Goal: Task Accomplishment & Management: Complete application form

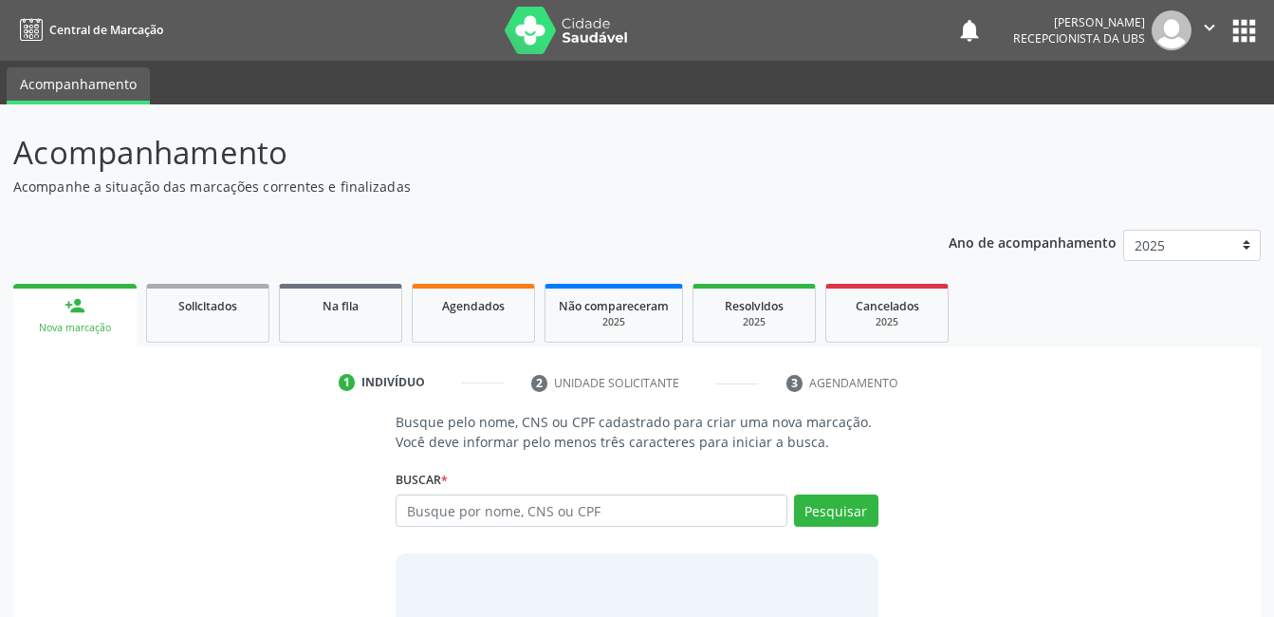
drag, startPoint x: 523, startPoint y: 513, endPoint x: 512, endPoint y: 500, distance: 16.9
click at [523, 510] on input "text" at bounding box center [591, 510] width 391 height 32
type input "701002825997393"
click at [819, 527] on div "Pesquisar" at bounding box center [833, 517] width 91 height 46
click at [820, 512] on button "Pesquisar" at bounding box center [836, 510] width 84 height 32
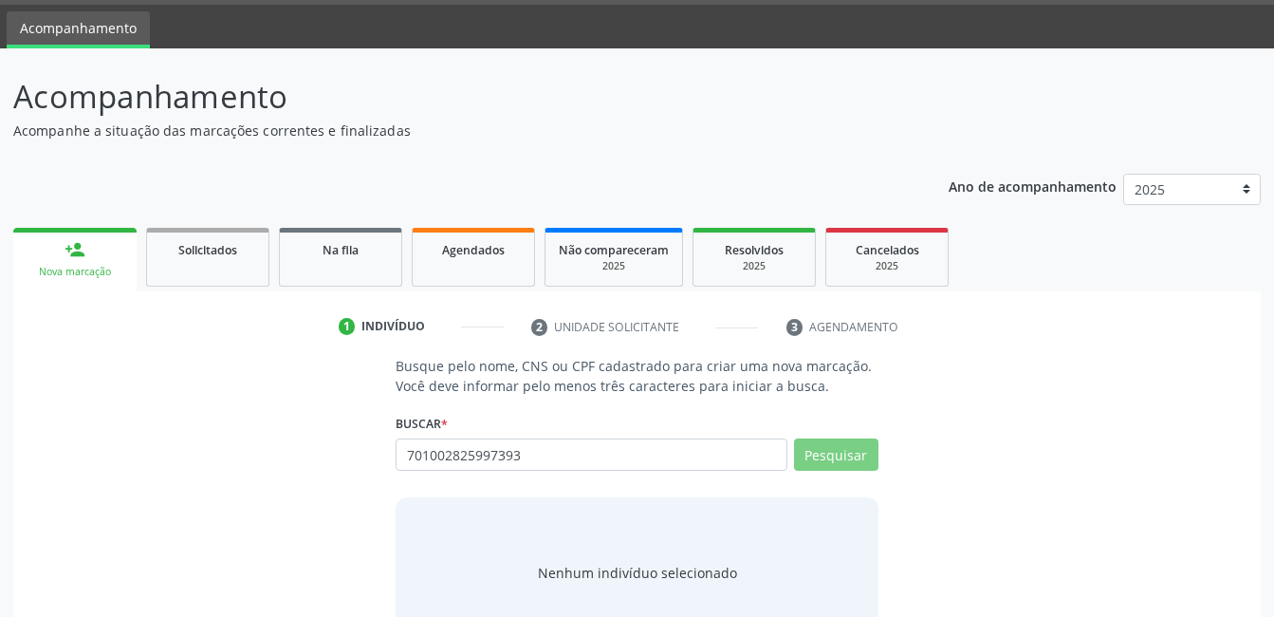
scroll to position [115, 0]
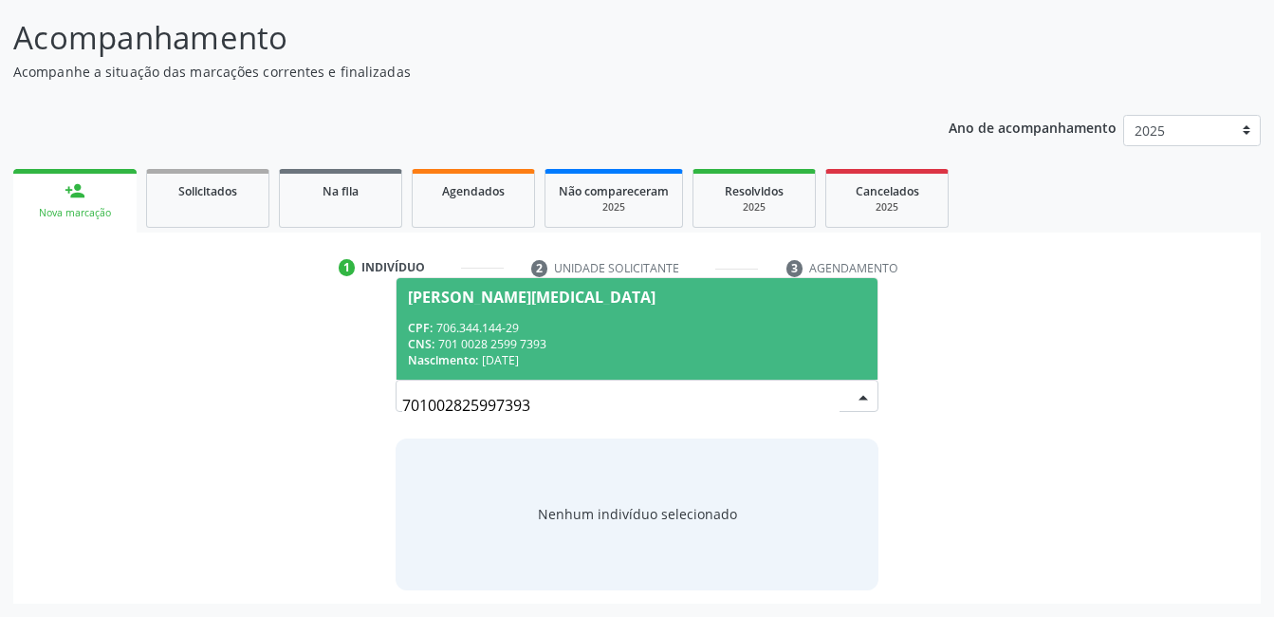
click at [713, 339] on div "CNS: 701 0028 2599 7393" at bounding box center [636, 344] width 457 height 16
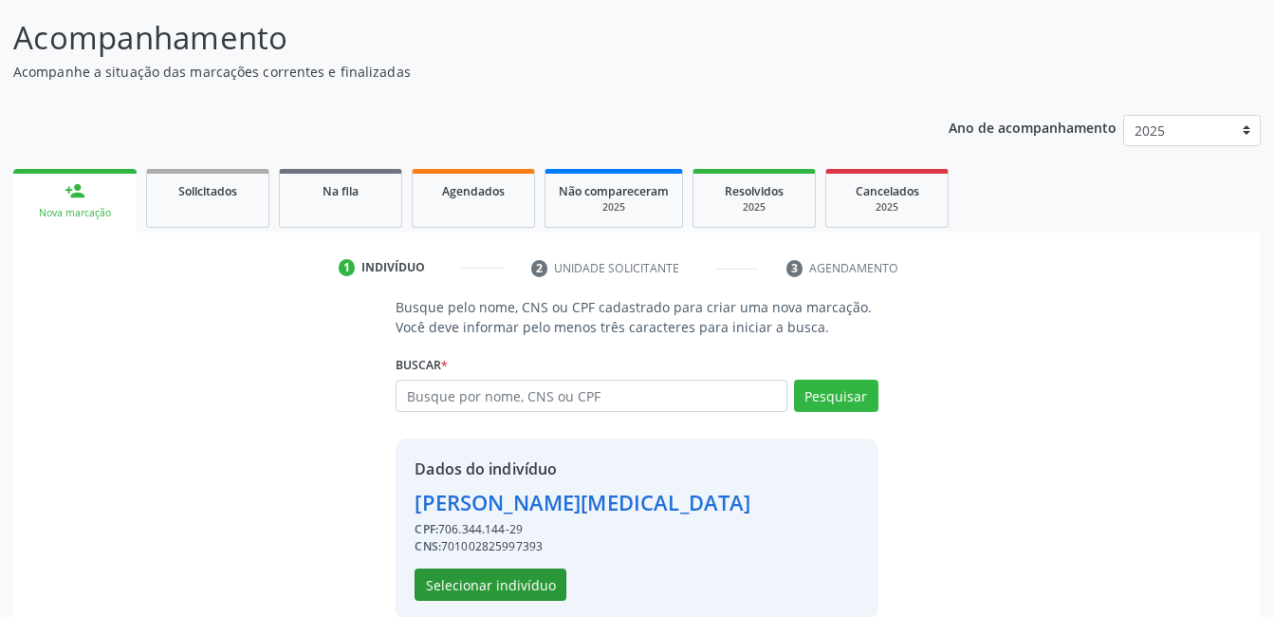
scroll to position [144, 0]
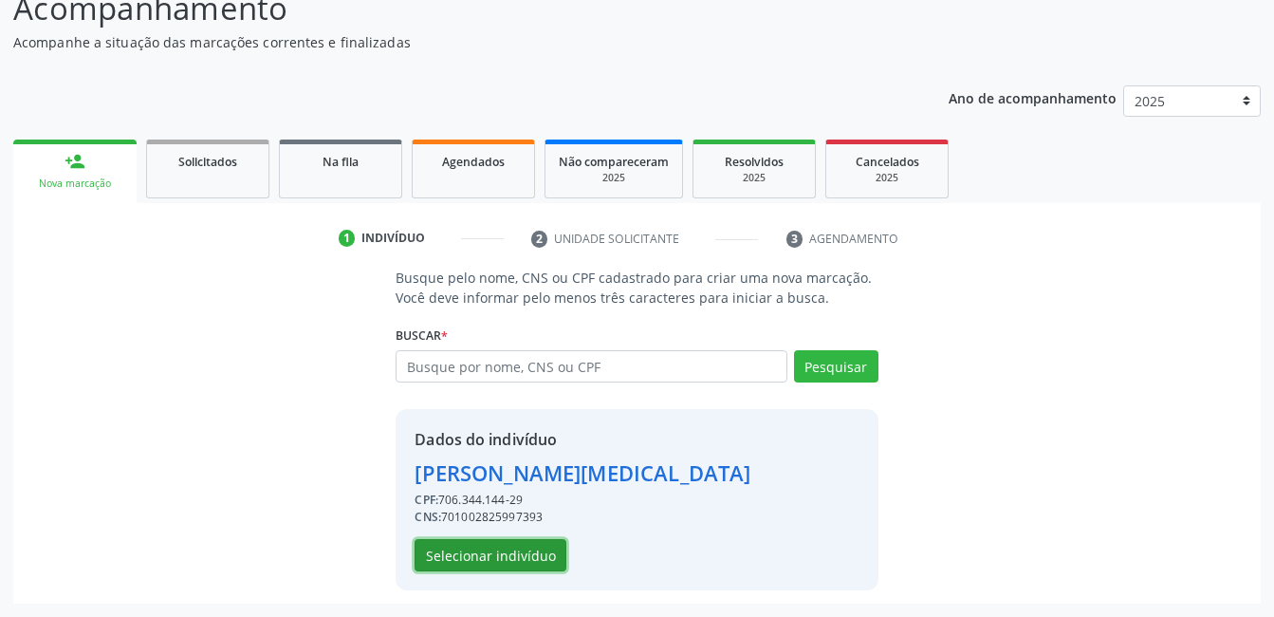
click at [501, 562] on button "Selecionar indivíduo" at bounding box center [491, 555] width 152 height 32
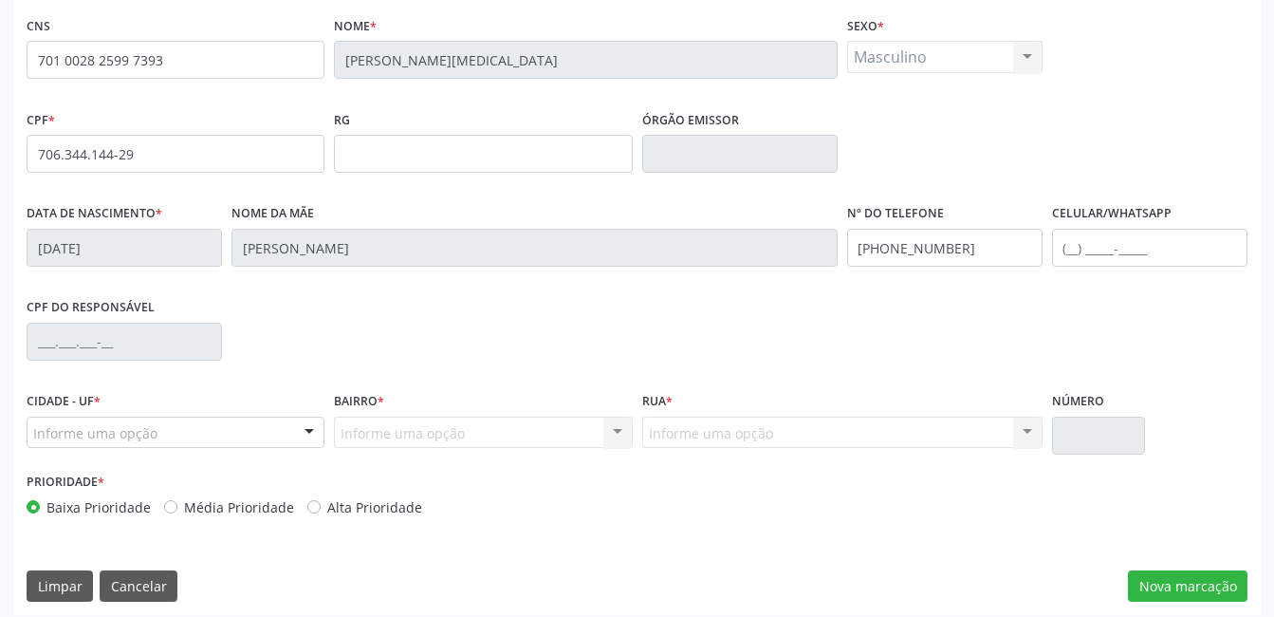
scroll to position [412, 0]
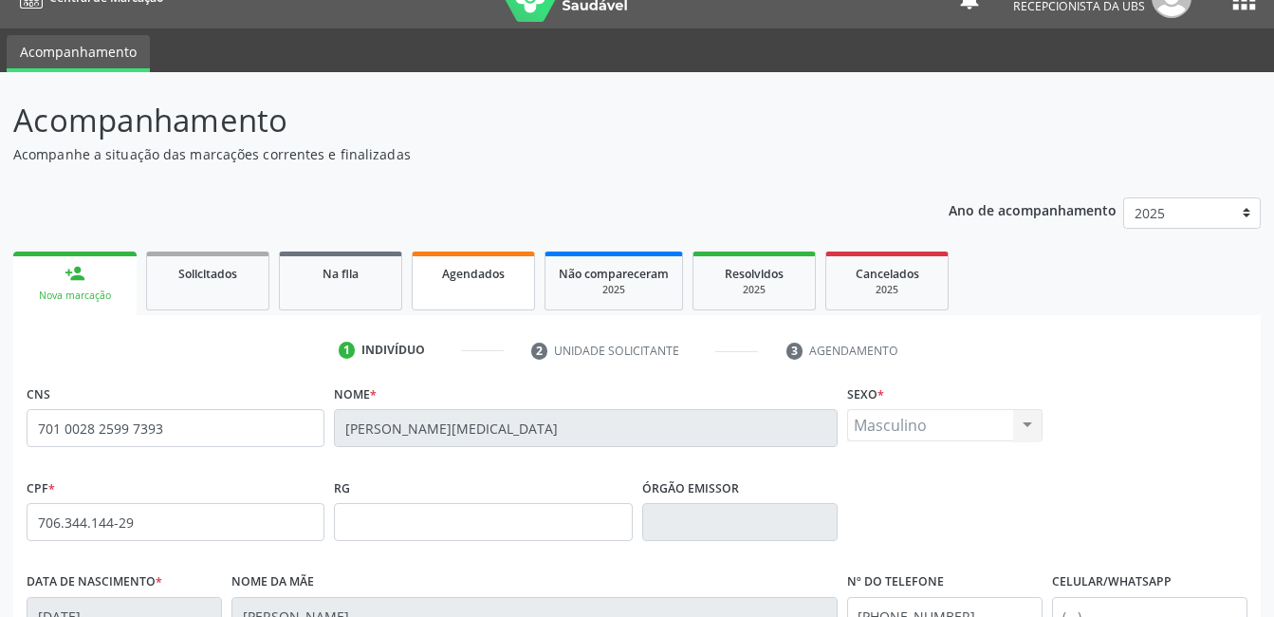
click at [452, 285] on link "Agendados" at bounding box center [473, 280] width 123 height 59
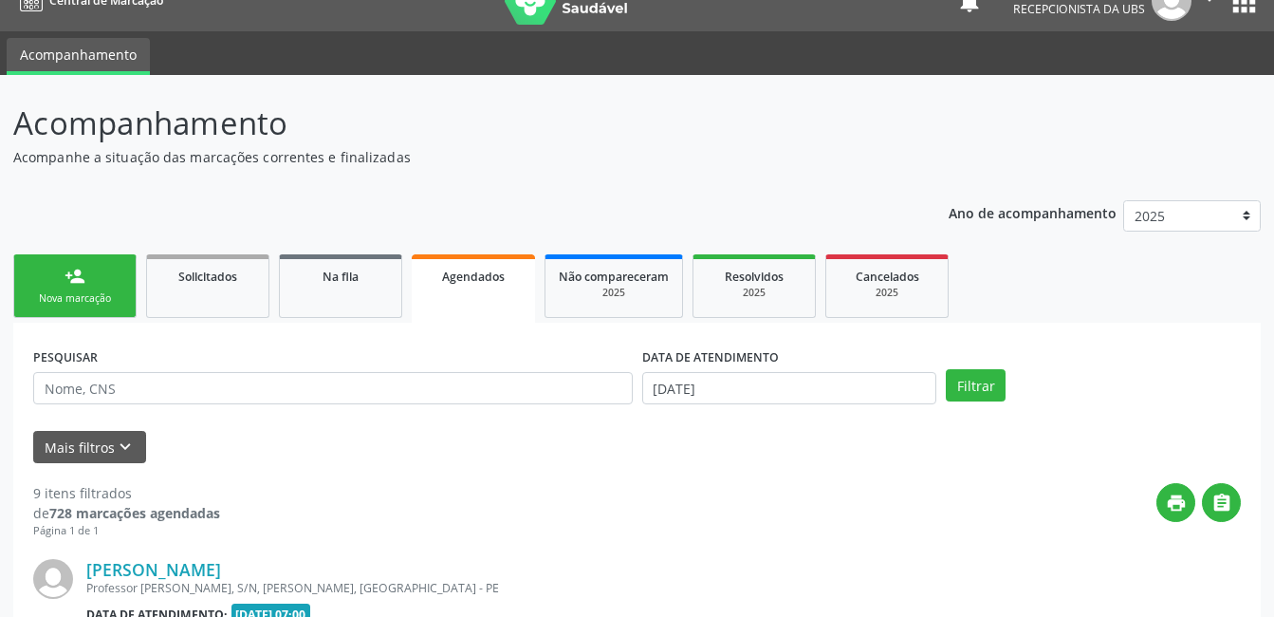
scroll to position [32, 0]
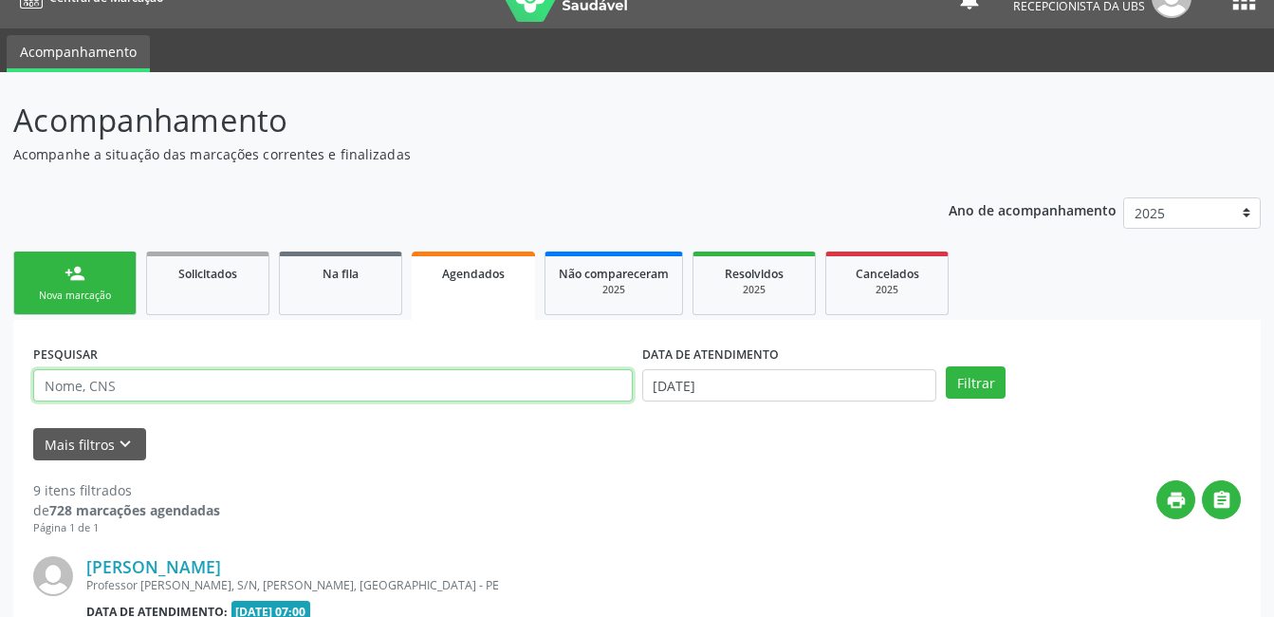
click at [566, 373] on input "text" at bounding box center [333, 385] width 600 height 32
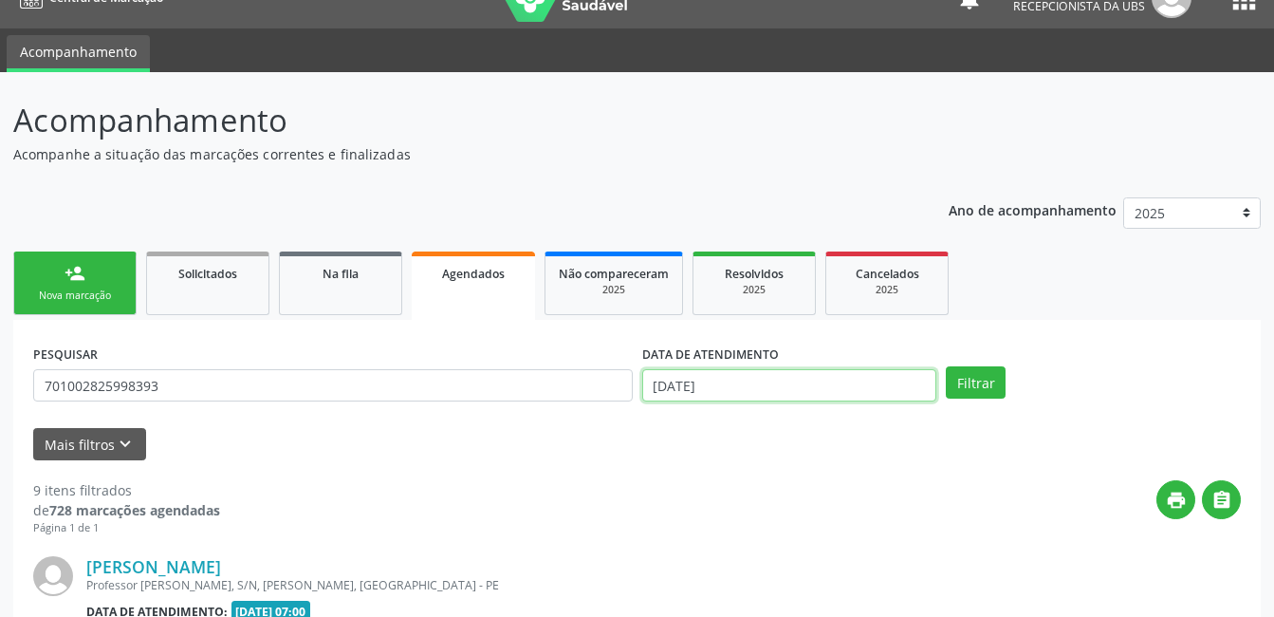
click at [699, 388] on input "[DATE]" at bounding box center [789, 385] width 295 height 32
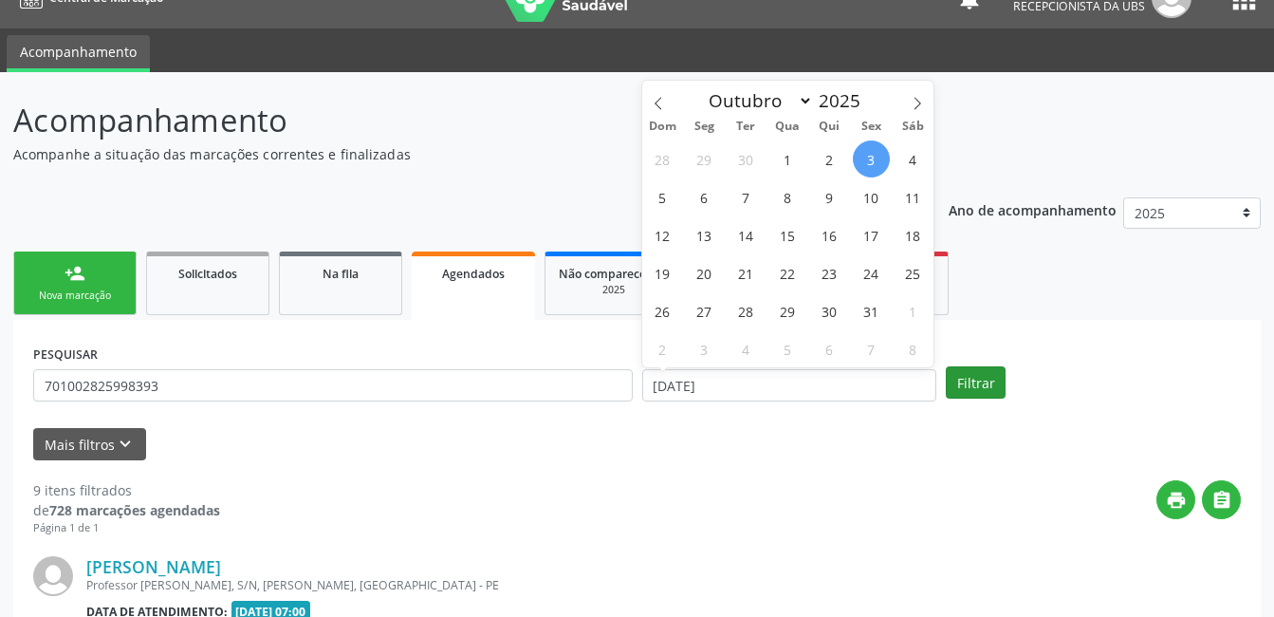
drag, startPoint x: 1005, startPoint y: 366, endPoint x: 999, endPoint y: 379, distance: 13.6
click at [999, 379] on div "Filtrar" at bounding box center [1093, 382] width 305 height 32
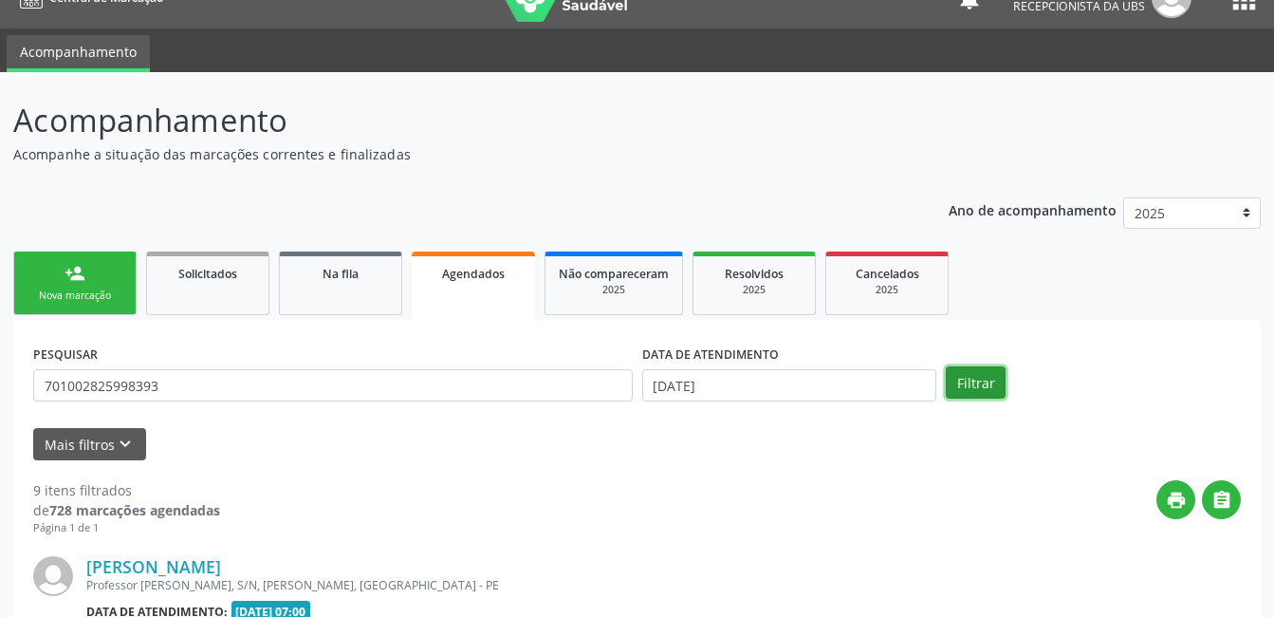
click at [998, 381] on button "Filtrar" at bounding box center [976, 382] width 60 height 32
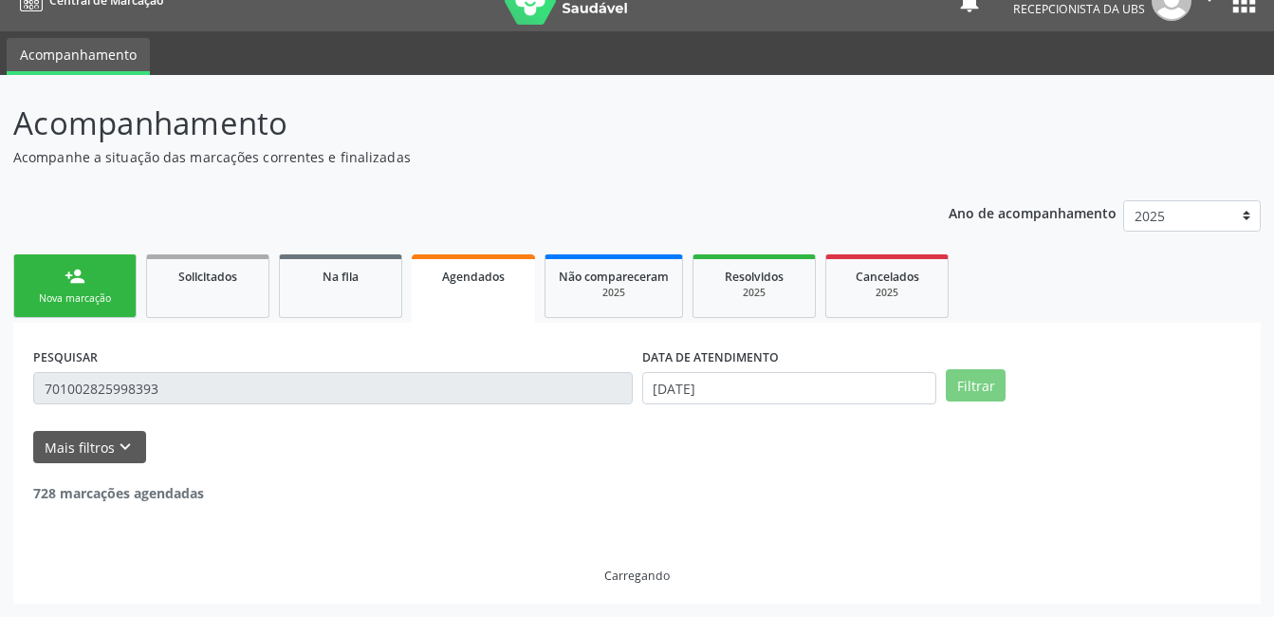
scroll to position [0, 0]
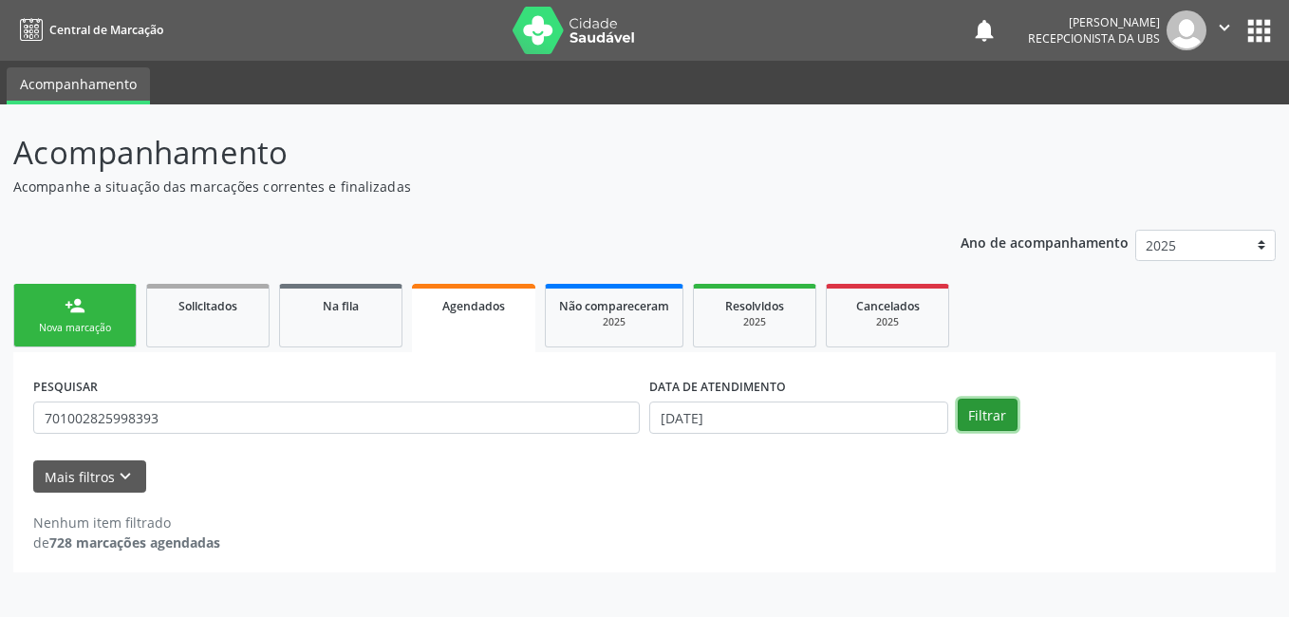
click at [986, 422] on button "Filtrar" at bounding box center [987, 415] width 60 height 32
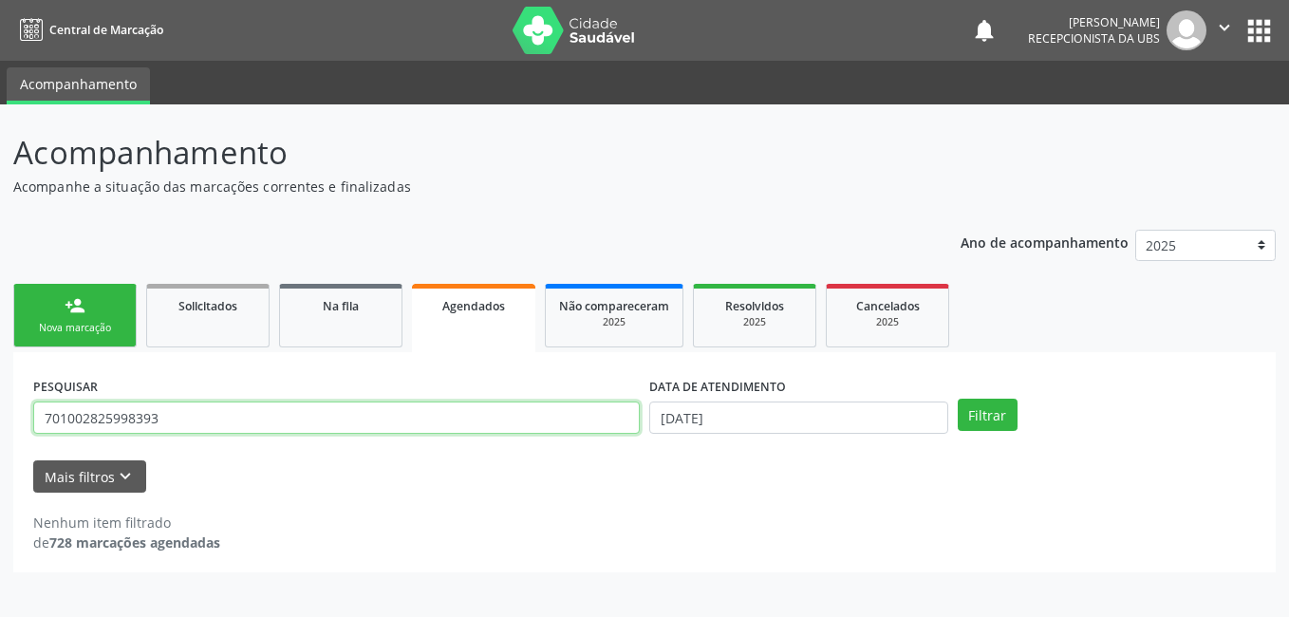
click at [544, 423] on input "701002825998393" at bounding box center [336, 417] width 606 height 32
type input "701002825997393"
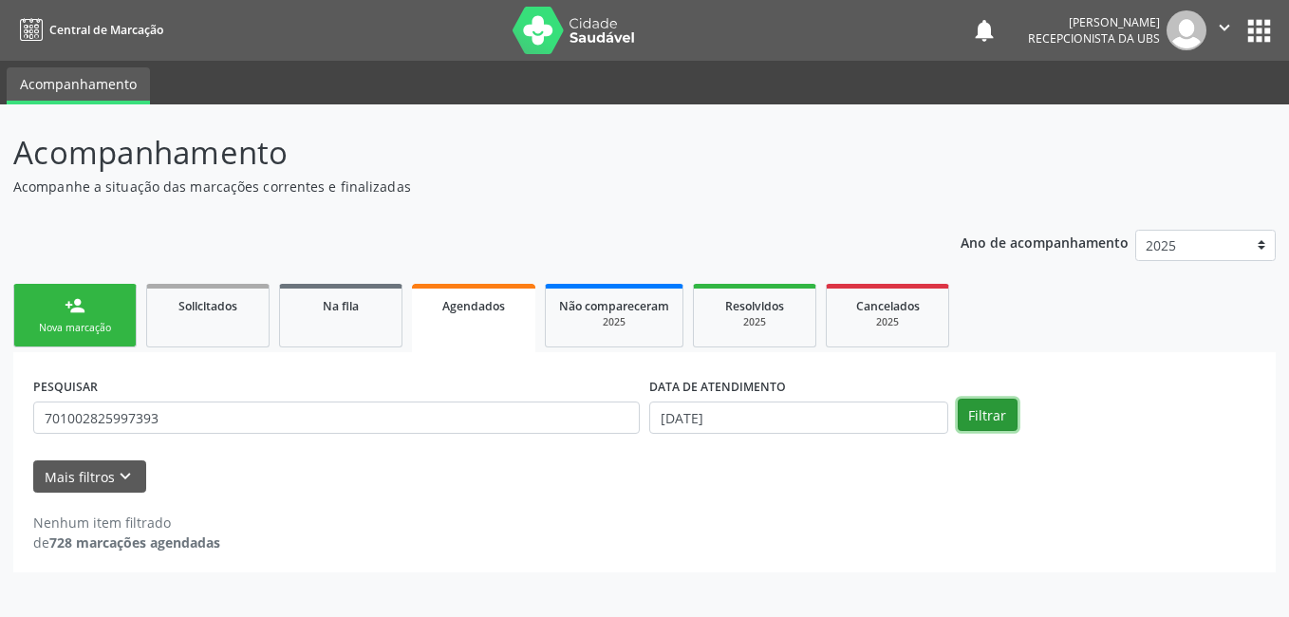
click at [977, 423] on button "Filtrar" at bounding box center [987, 415] width 60 height 32
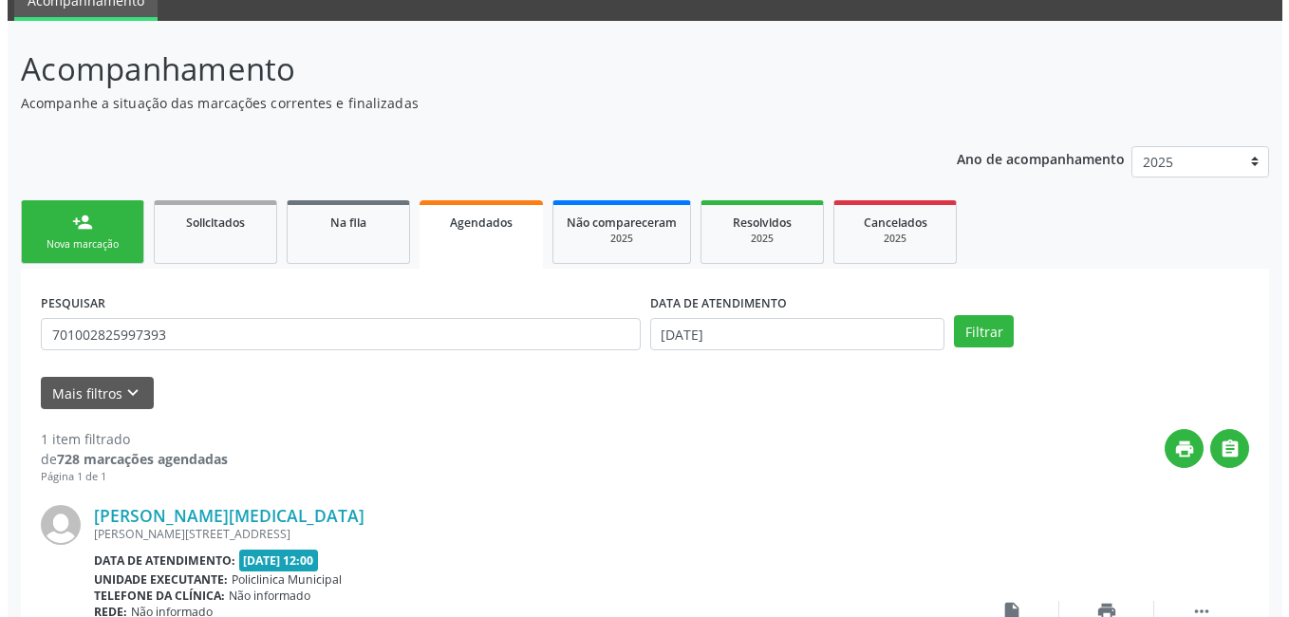
scroll to position [257, 0]
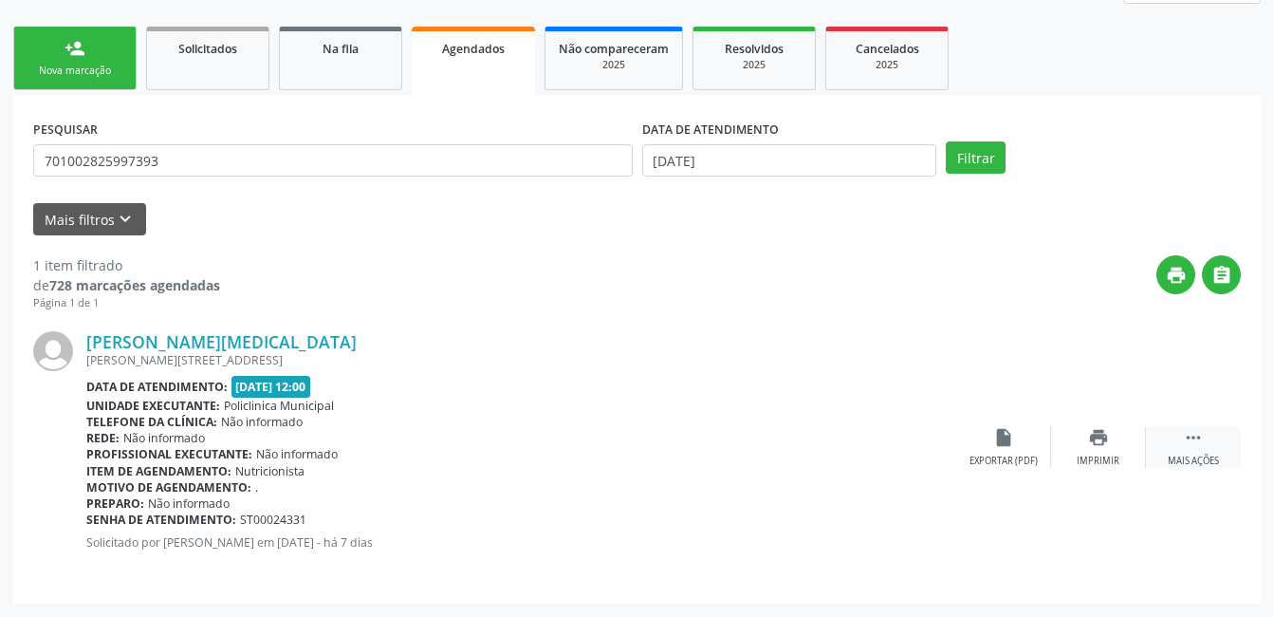
click at [1182, 445] on div " Mais ações" at bounding box center [1193, 447] width 95 height 41
click at [992, 442] on div "cancel Cancelar" at bounding box center [1003, 447] width 95 height 41
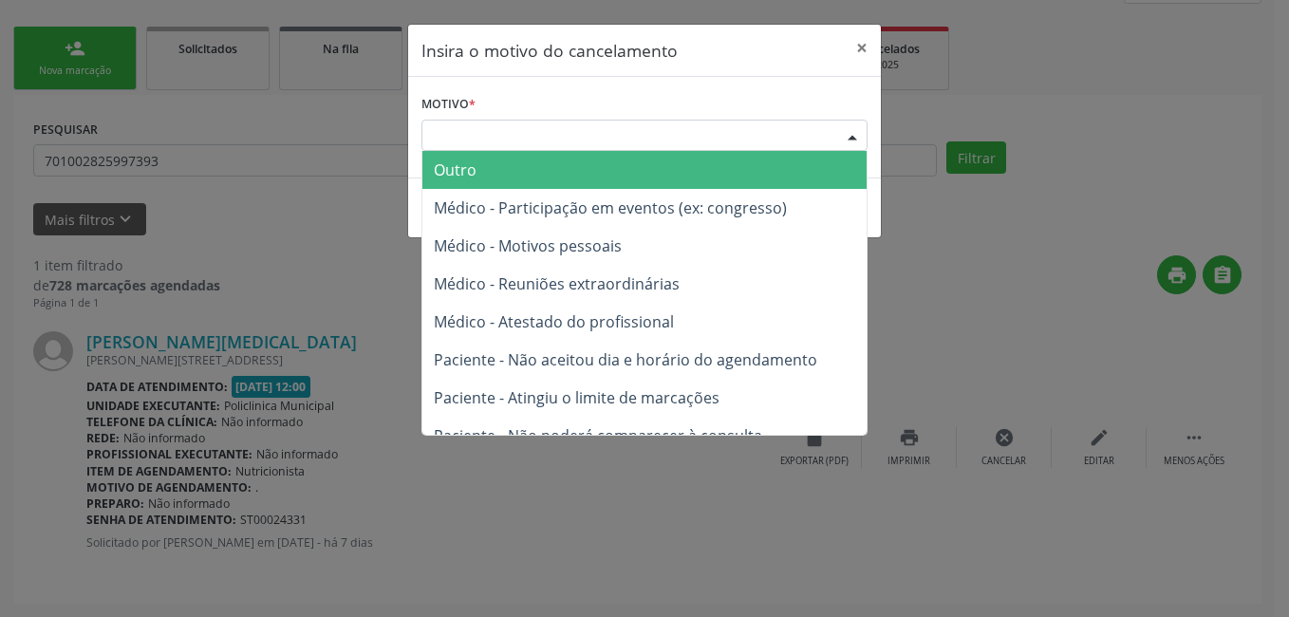
click at [713, 139] on div "Escolha o motivo" at bounding box center [644, 136] width 446 height 32
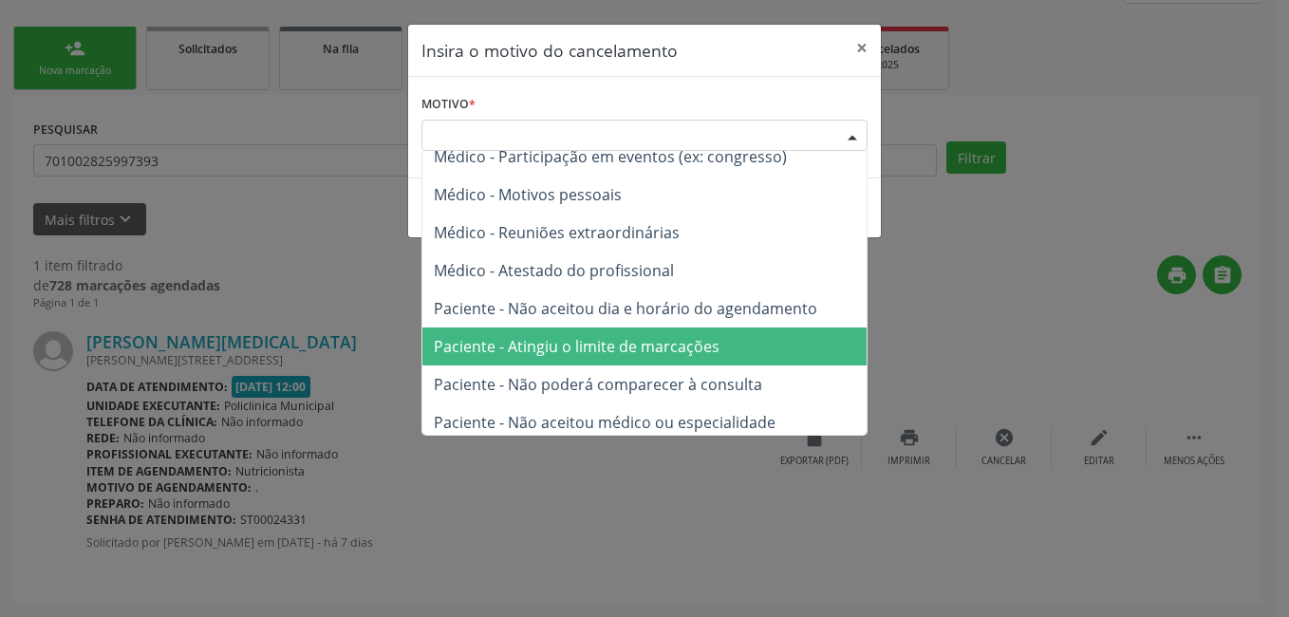
scroll to position [96, 0]
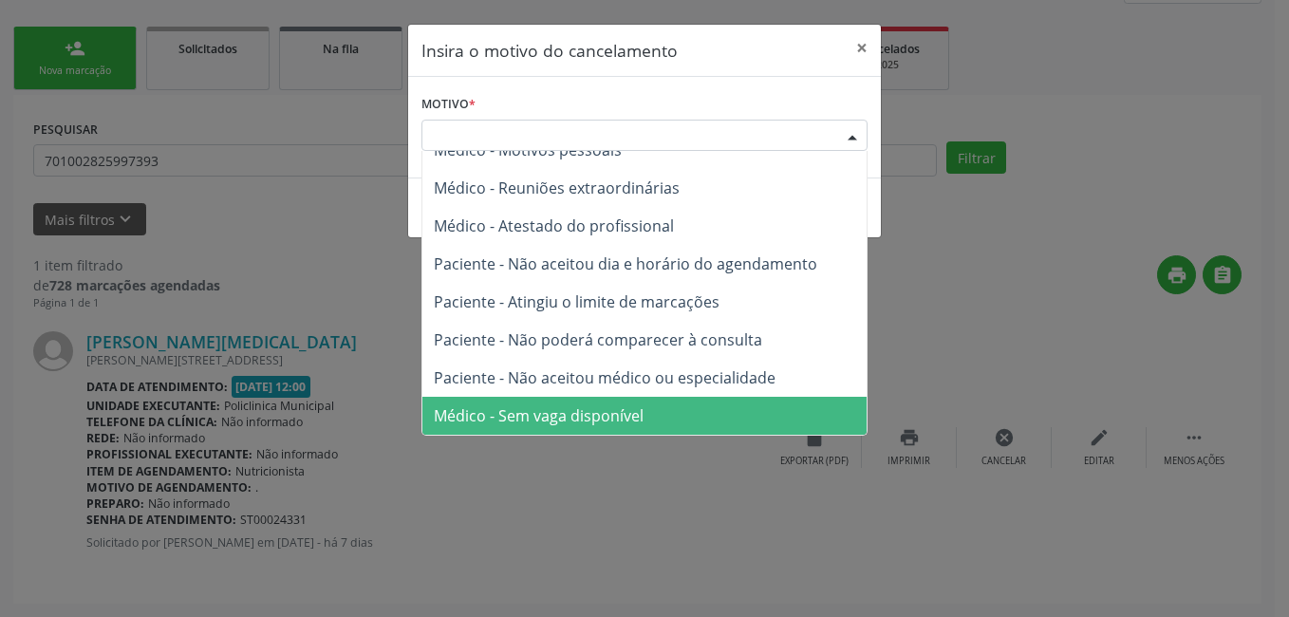
click at [650, 409] on span "Médico - Sem vaga disponível" at bounding box center [644, 416] width 444 height 38
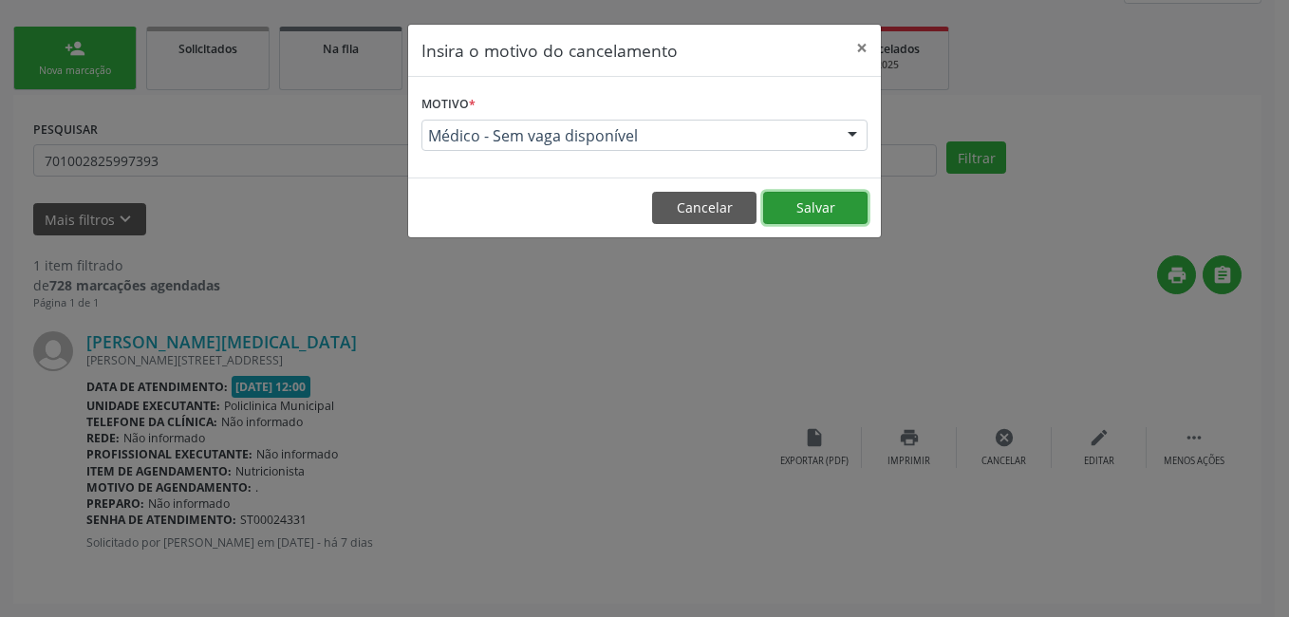
click at [814, 205] on button "Salvar" at bounding box center [815, 208] width 104 height 32
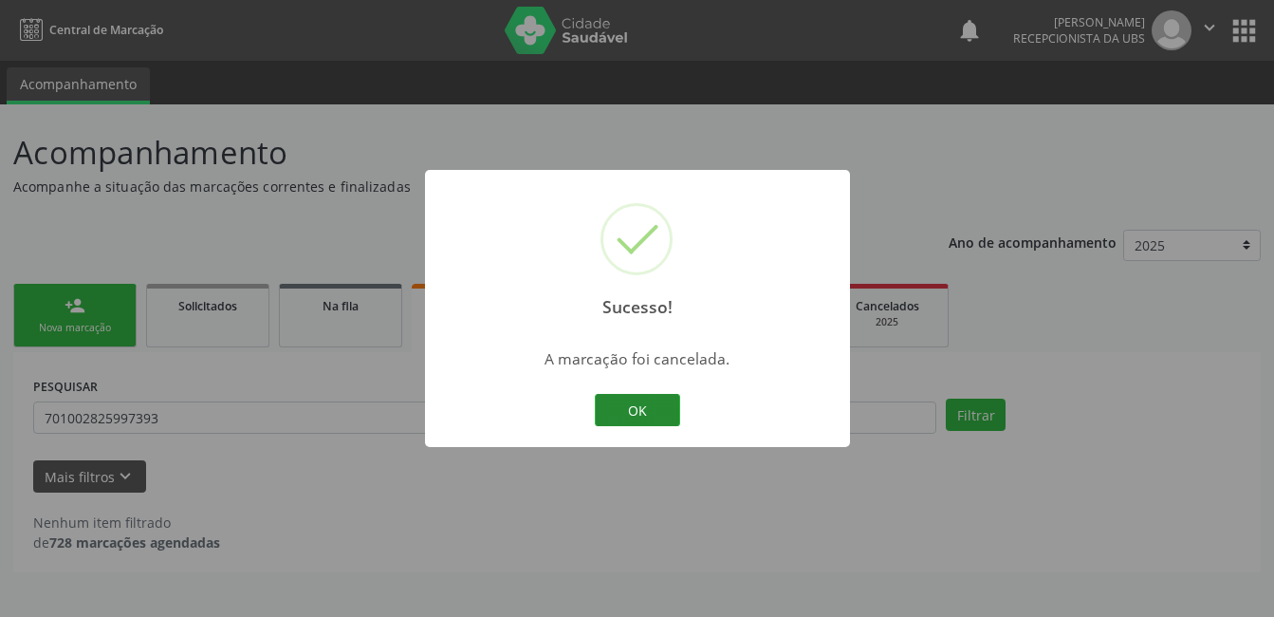
scroll to position [0, 0]
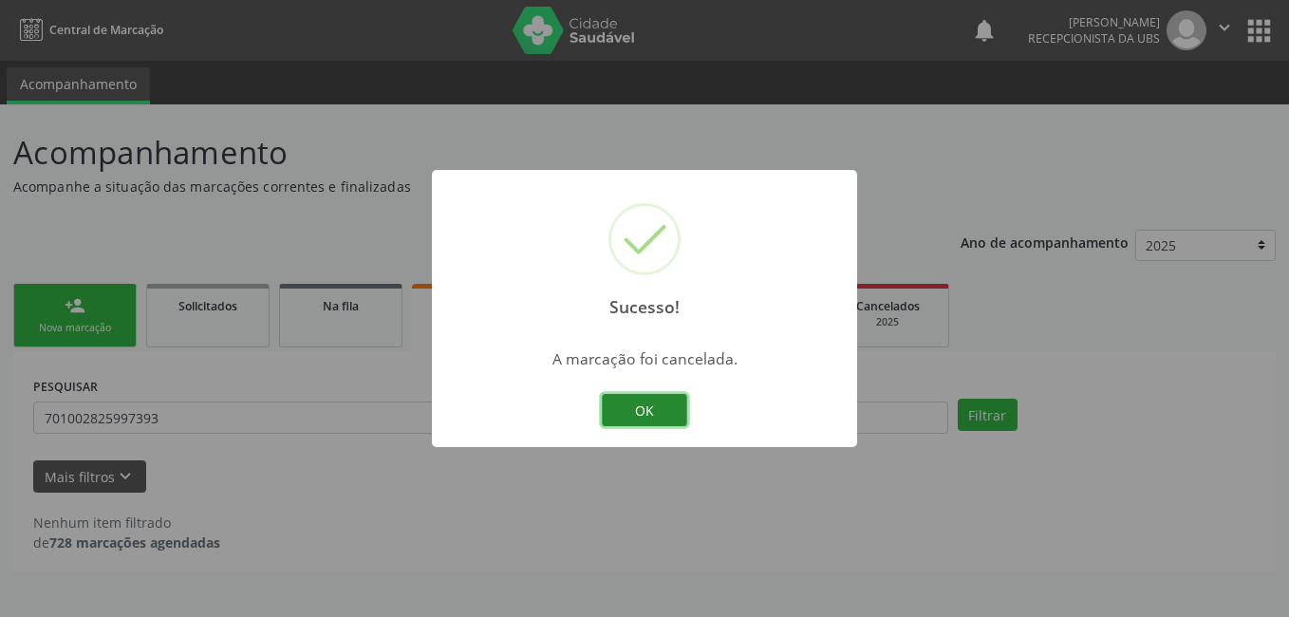
click at [630, 404] on button "OK" at bounding box center [644, 410] width 85 height 32
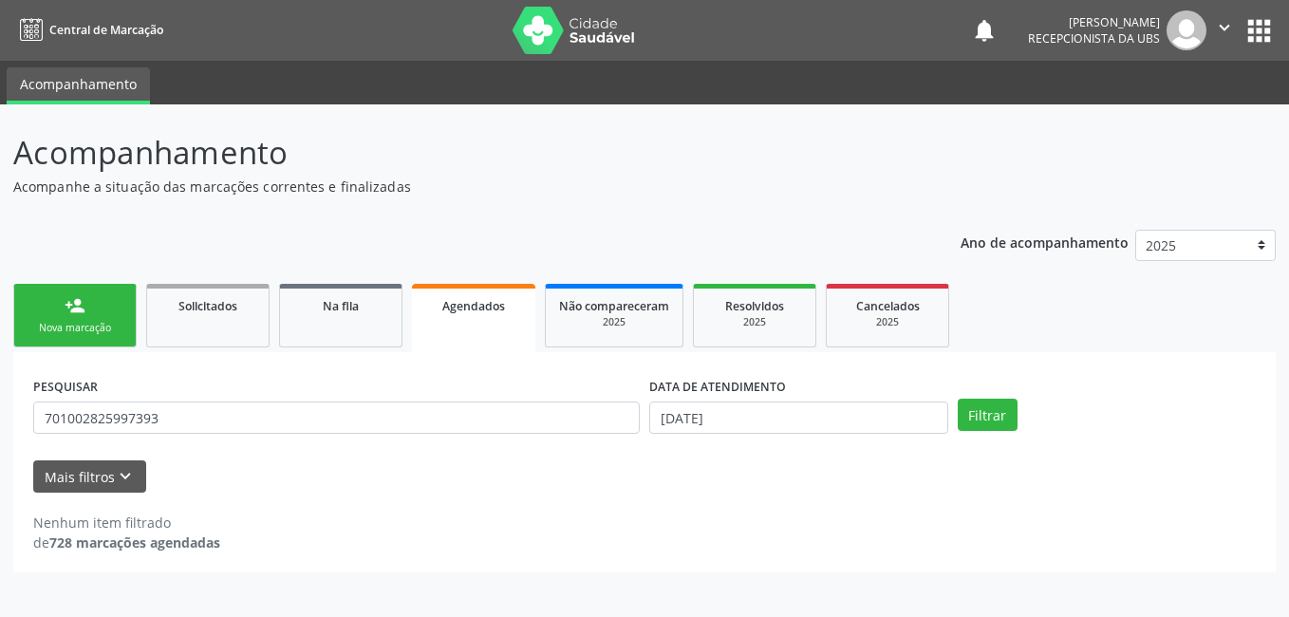
click at [105, 311] on link "person_add Nova marcação" at bounding box center [74, 316] width 123 height 64
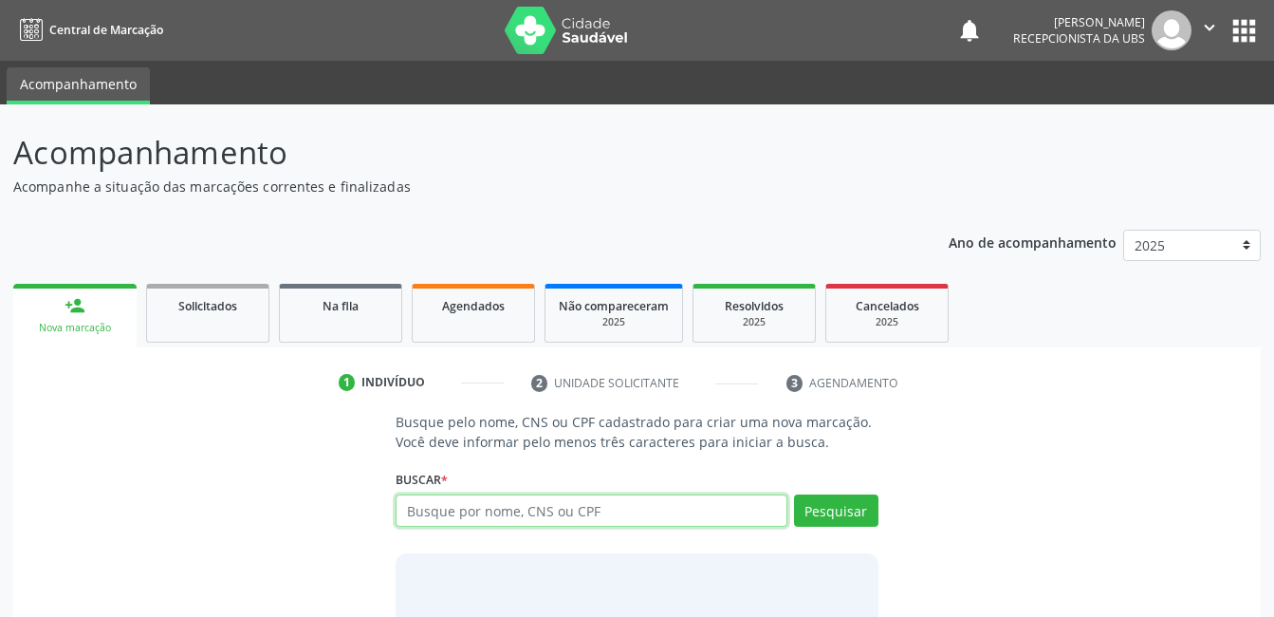
click at [540, 501] on input "text" at bounding box center [591, 510] width 391 height 32
type input "79569340444"
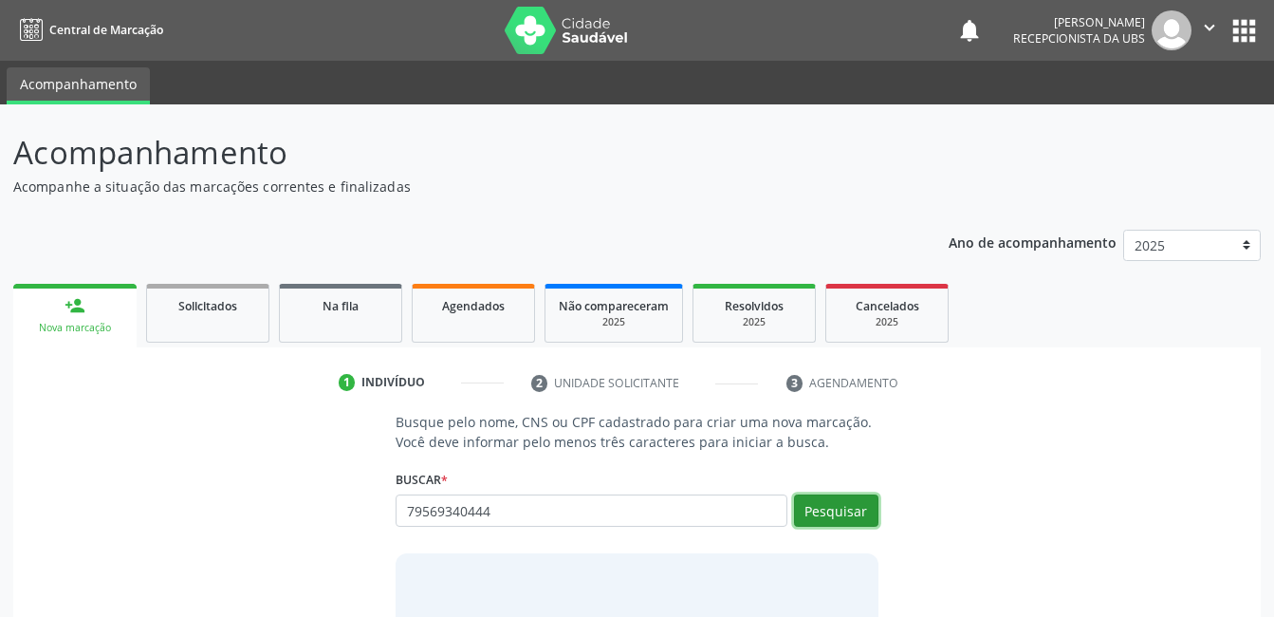
click at [837, 519] on button "Pesquisar" at bounding box center [836, 510] width 84 height 32
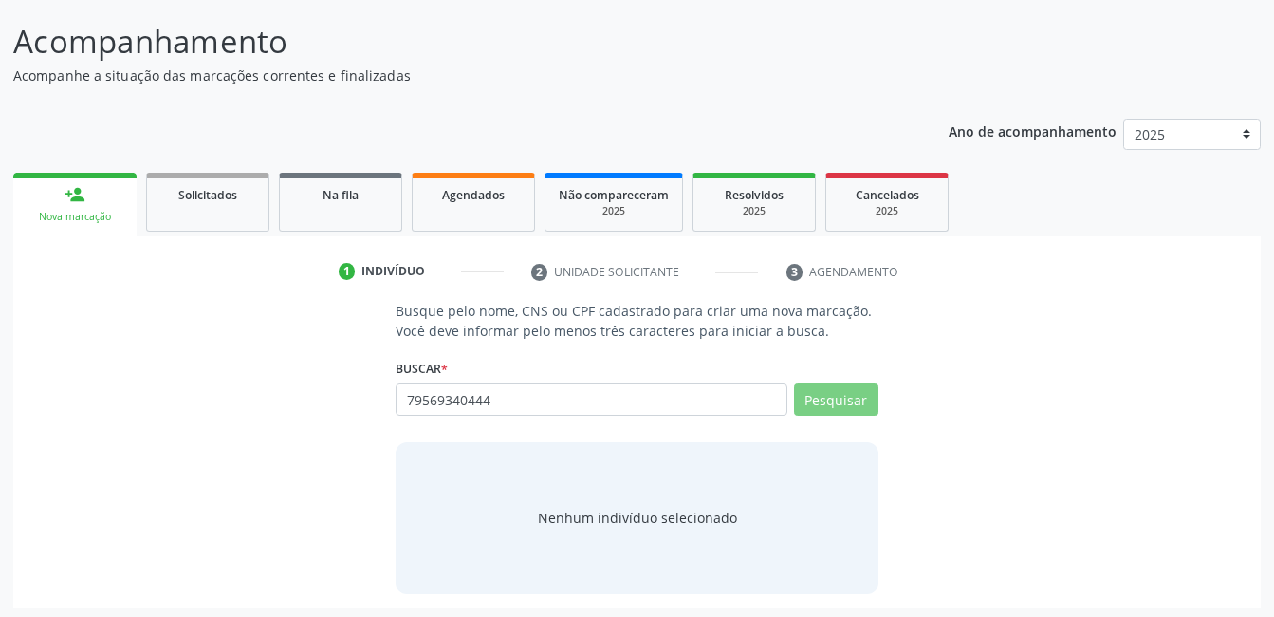
scroll to position [115, 0]
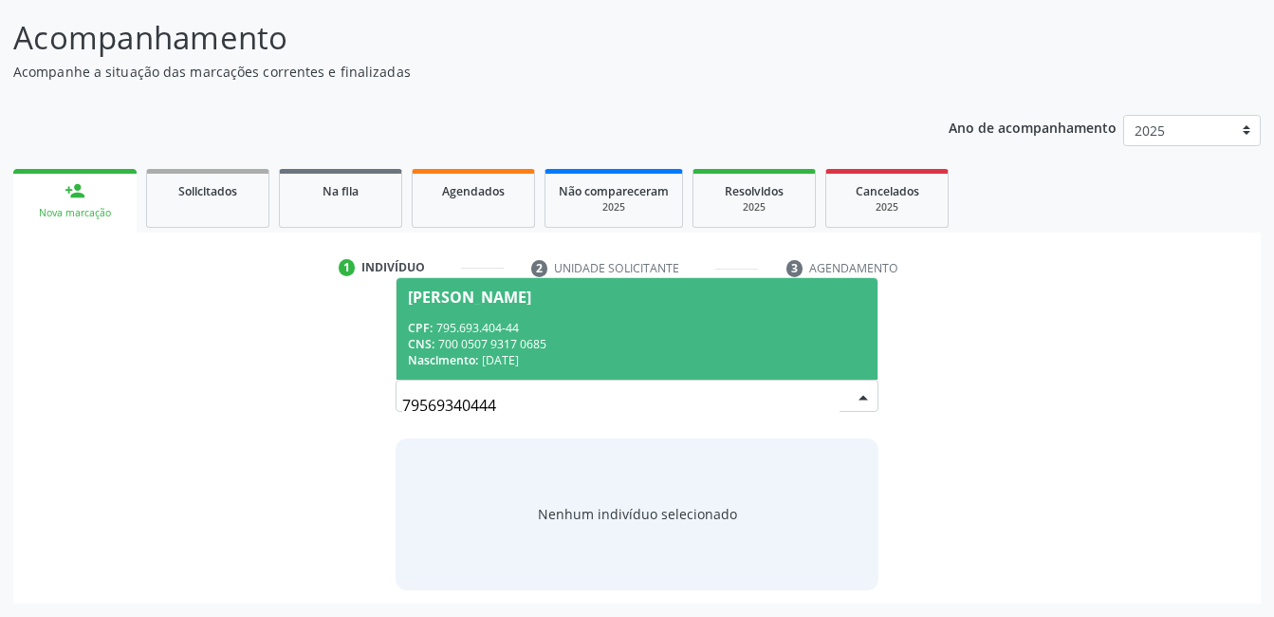
click at [781, 305] on span "[PERSON_NAME] CPF: 795.693.404-44 CNS: 700 0507 9317 0685 Nascimento: [DATE]" at bounding box center [637, 329] width 480 height 102
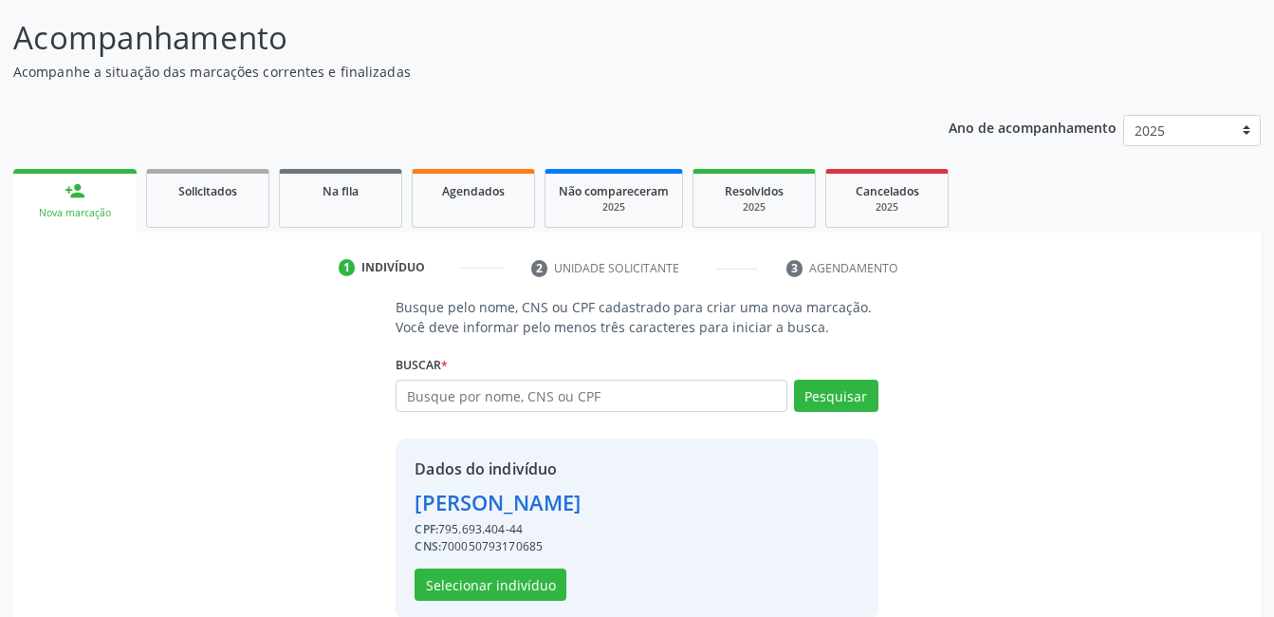
scroll to position [144, 0]
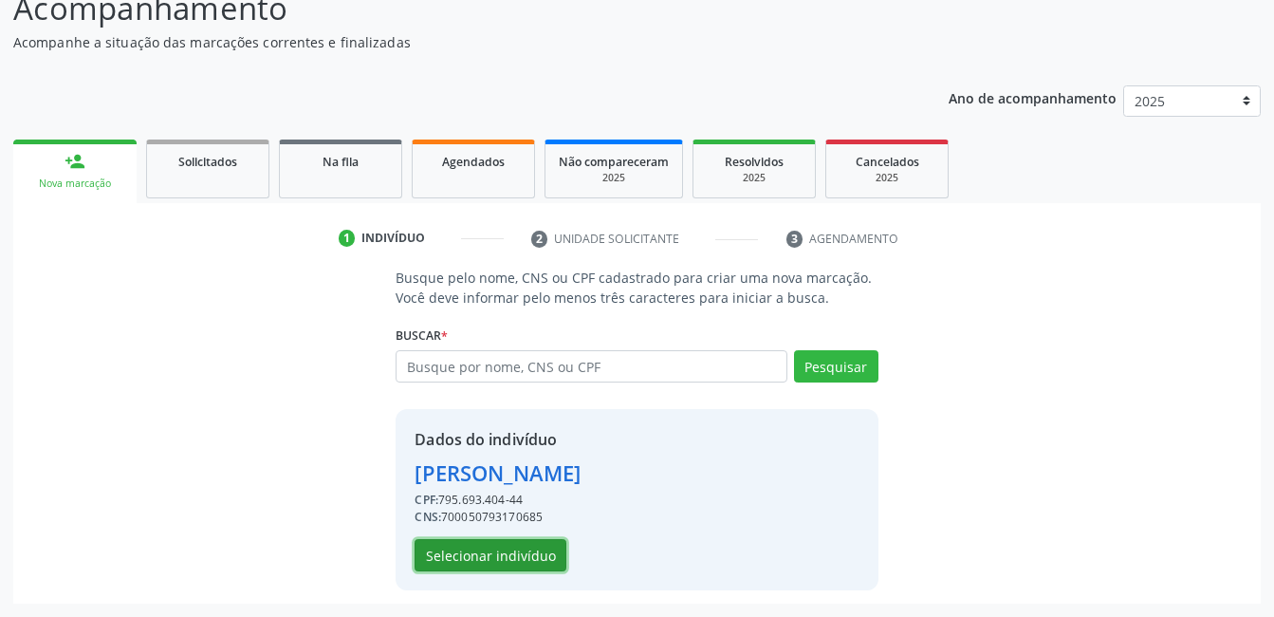
click at [517, 548] on button "Selecionar indivíduo" at bounding box center [491, 555] width 152 height 32
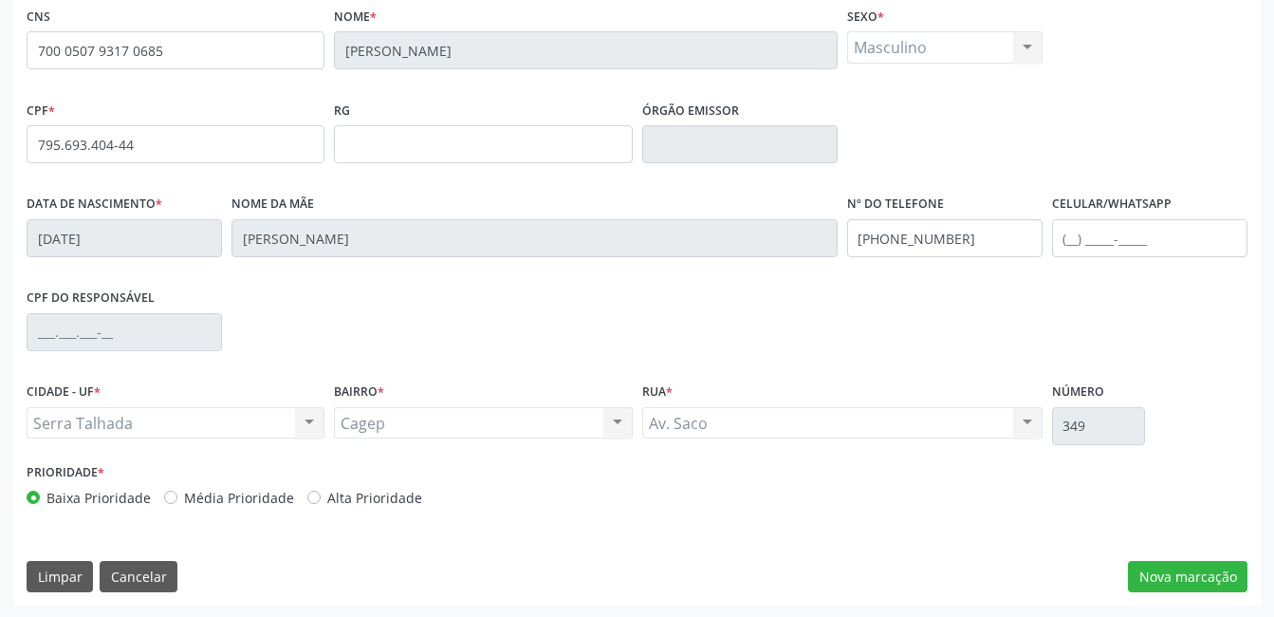
scroll to position [412, 0]
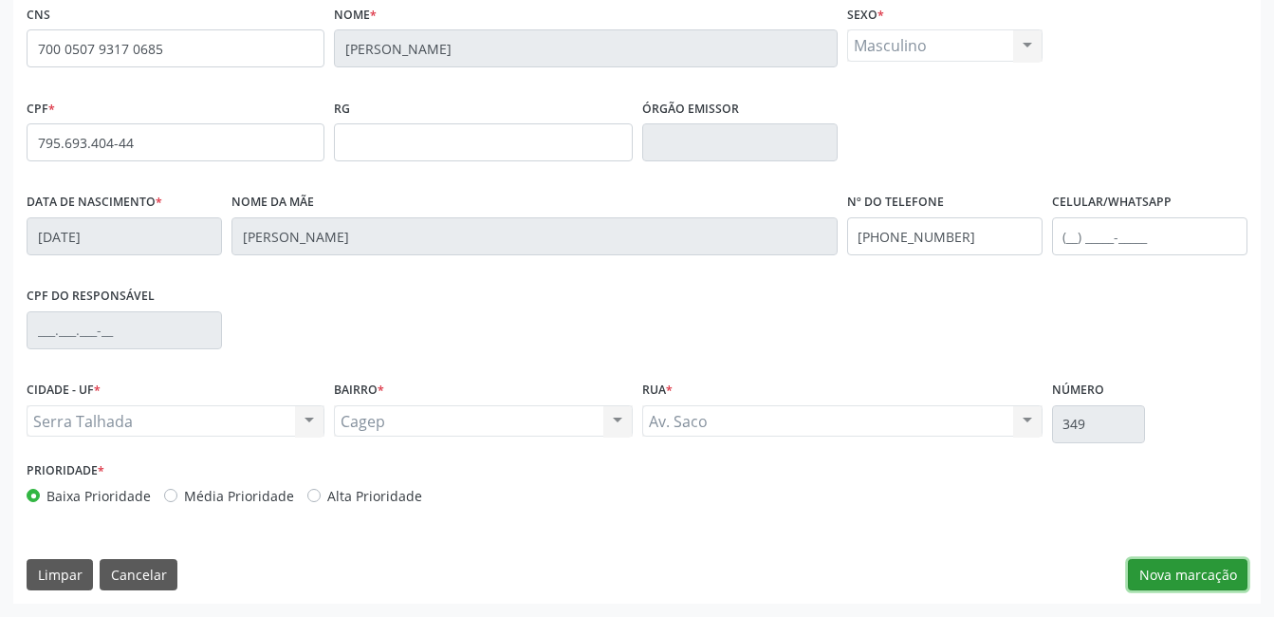
click at [1174, 573] on button "Nova marcação" at bounding box center [1188, 575] width 120 height 32
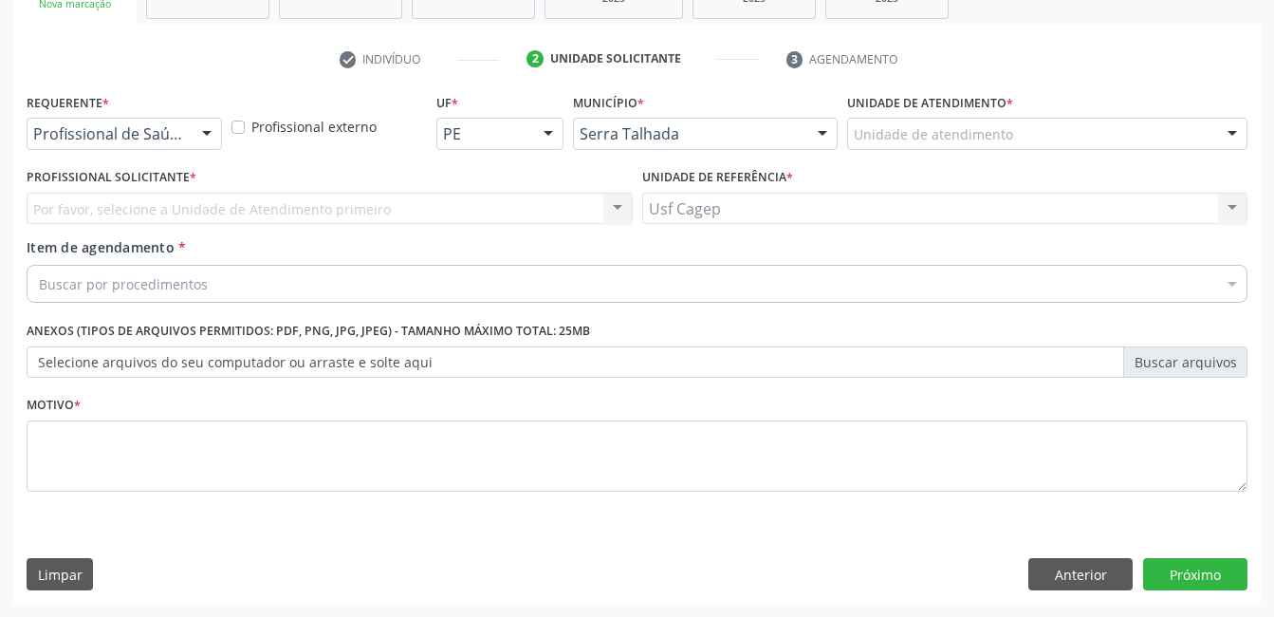
scroll to position [324, 0]
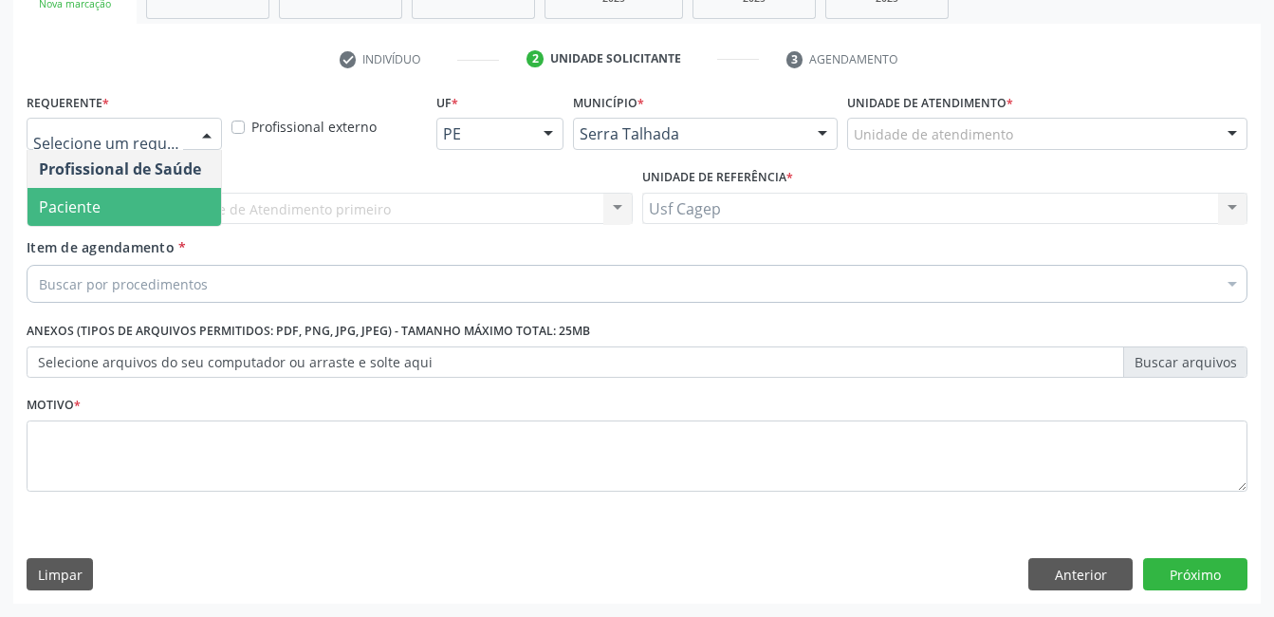
click at [183, 187] on ul "Profissional de Saúde Paciente Nenhum resultado encontrado para: " " Não há nen…" at bounding box center [125, 188] width 194 height 76
click at [182, 214] on span "Paciente" at bounding box center [125, 207] width 194 height 38
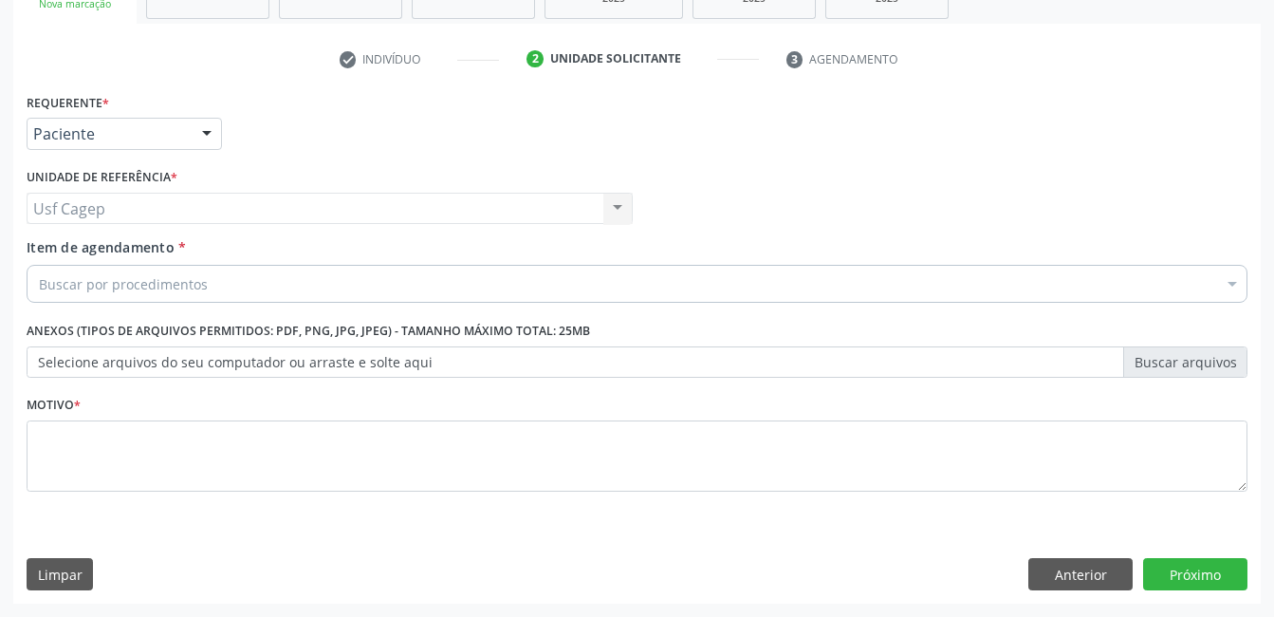
click at [213, 286] on div "Buscar por procedimentos" at bounding box center [637, 284] width 1221 height 38
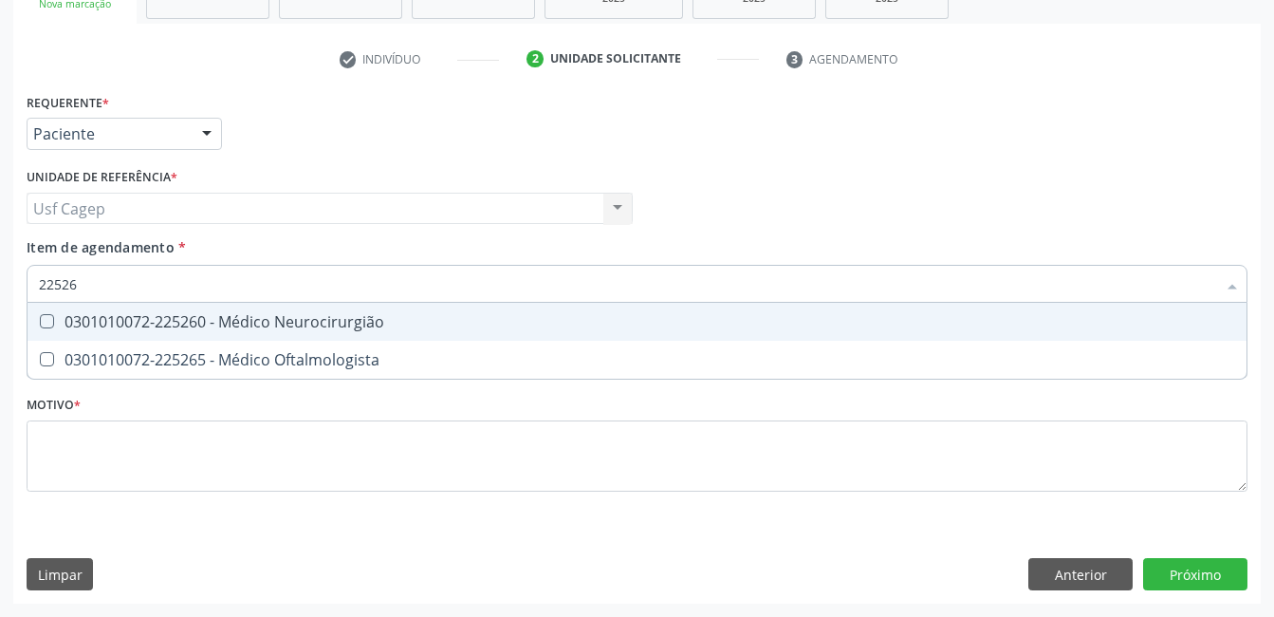
type input "225265"
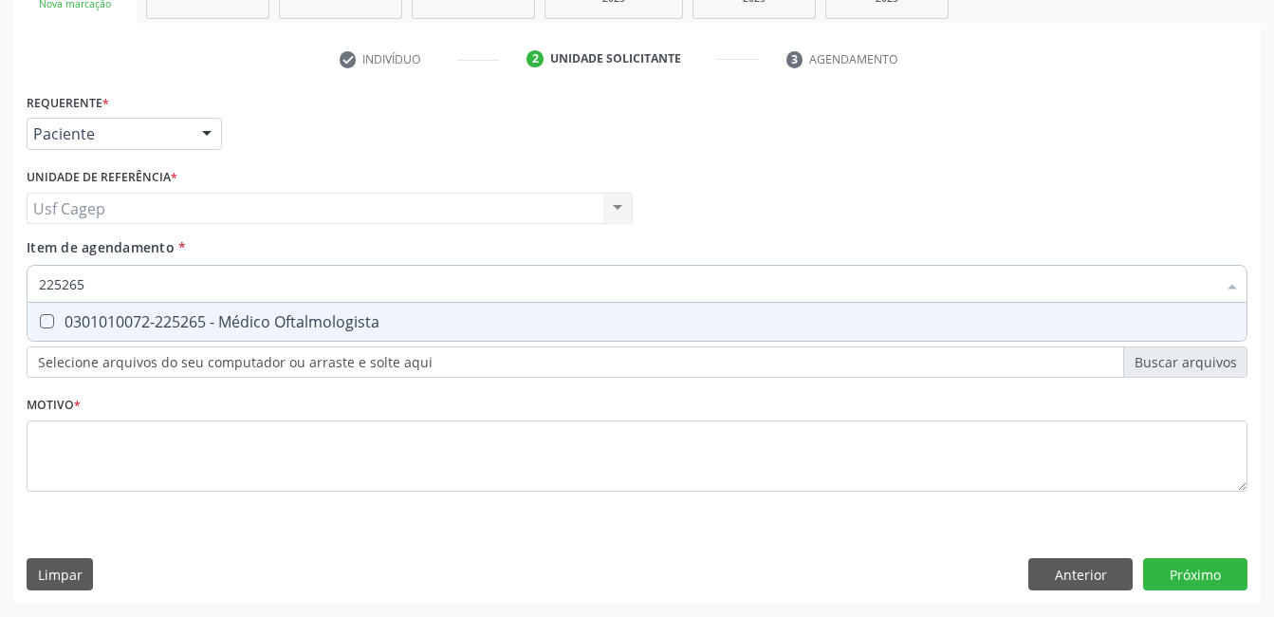
click at [280, 333] on span "0301010072-225265 - Médico Oftalmologista" at bounding box center [637, 322] width 1219 height 38
checkbox Oftalmologista "true"
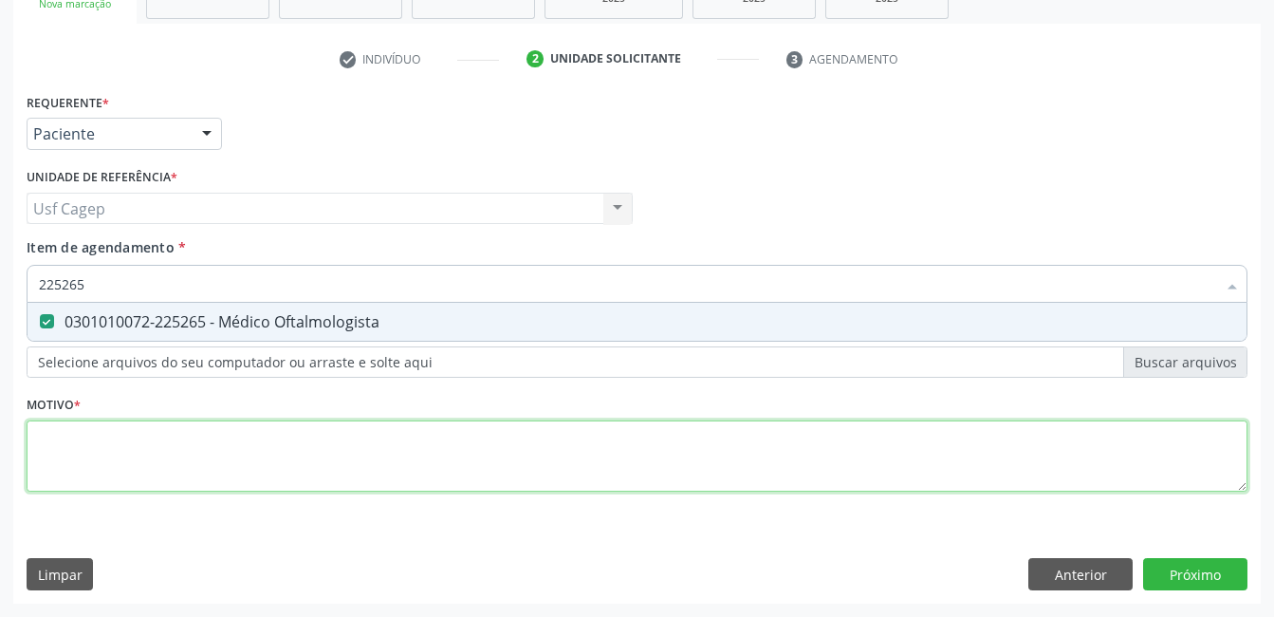
click at [301, 437] on div "Requerente * Paciente Profissional de Saúde Paciente Nenhum resultado encontrad…" at bounding box center [637, 303] width 1221 height 430
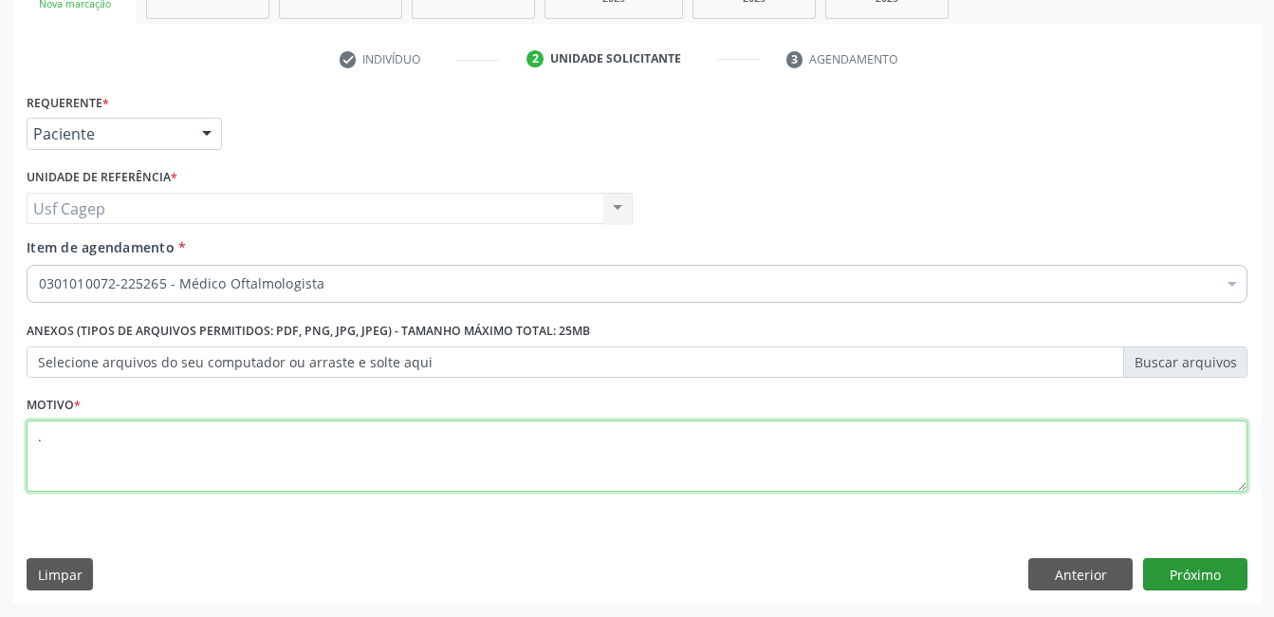
type textarea "."
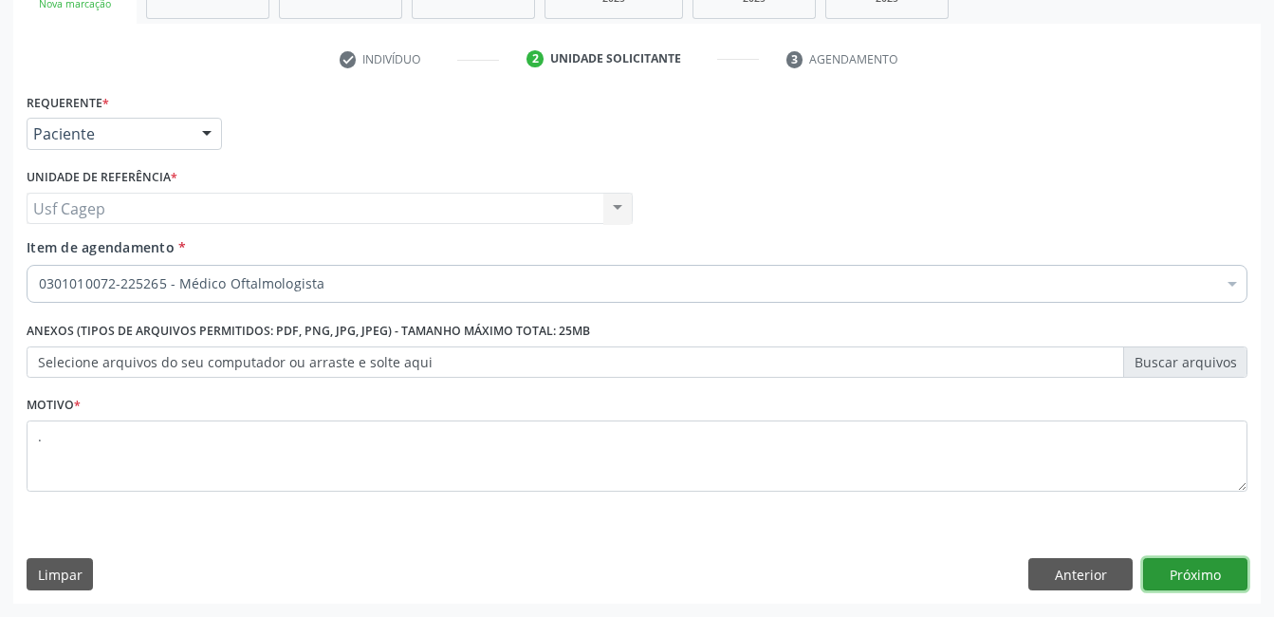
click at [1181, 565] on button "Próximo" at bounding box center [1195, 574] width 104 height 32
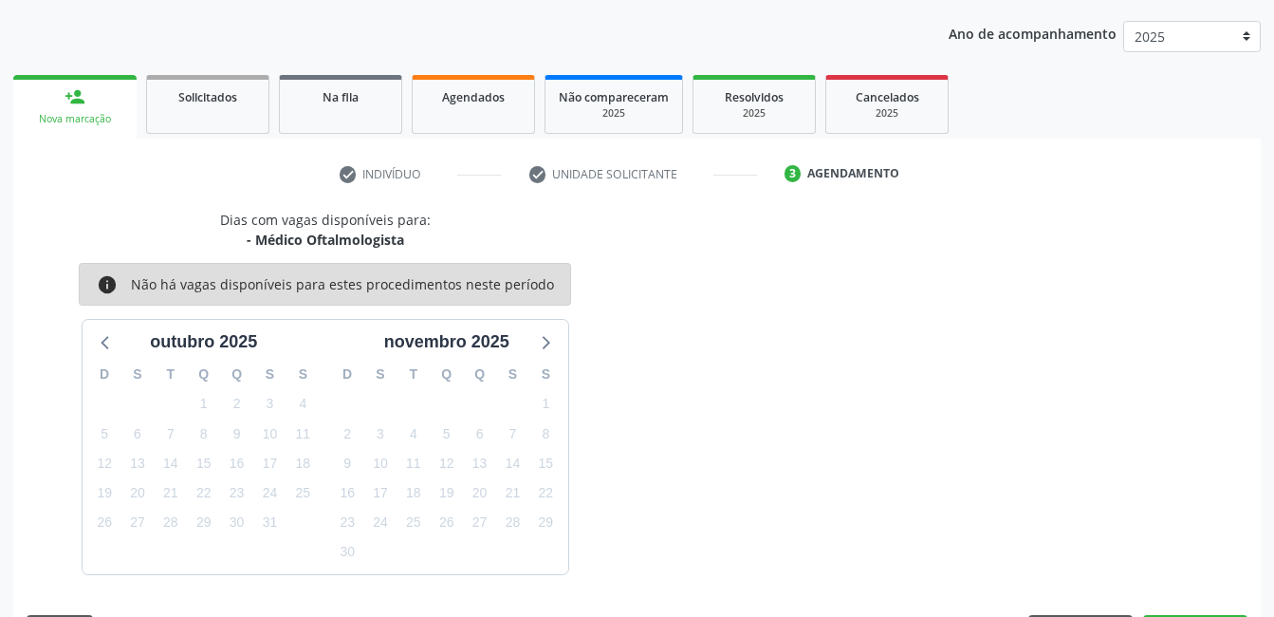
scroll to position [265, 0]
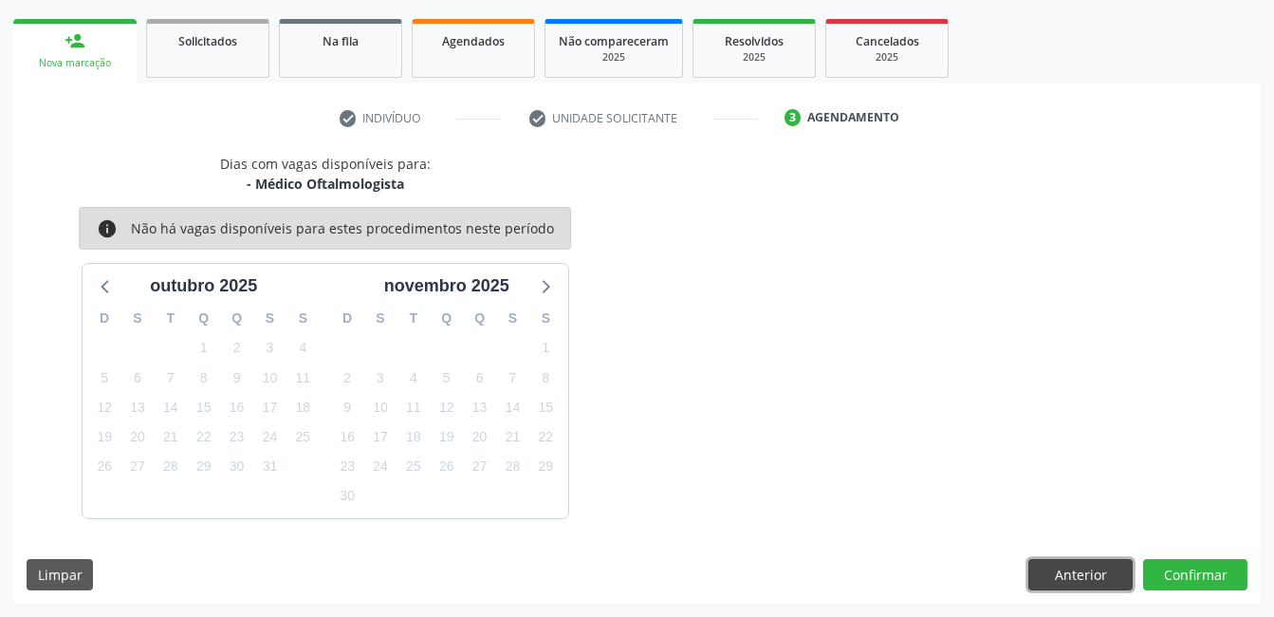
click at [1120, 566] on button "Anterior" at bounding box center [1081, 575] width 104 height 32
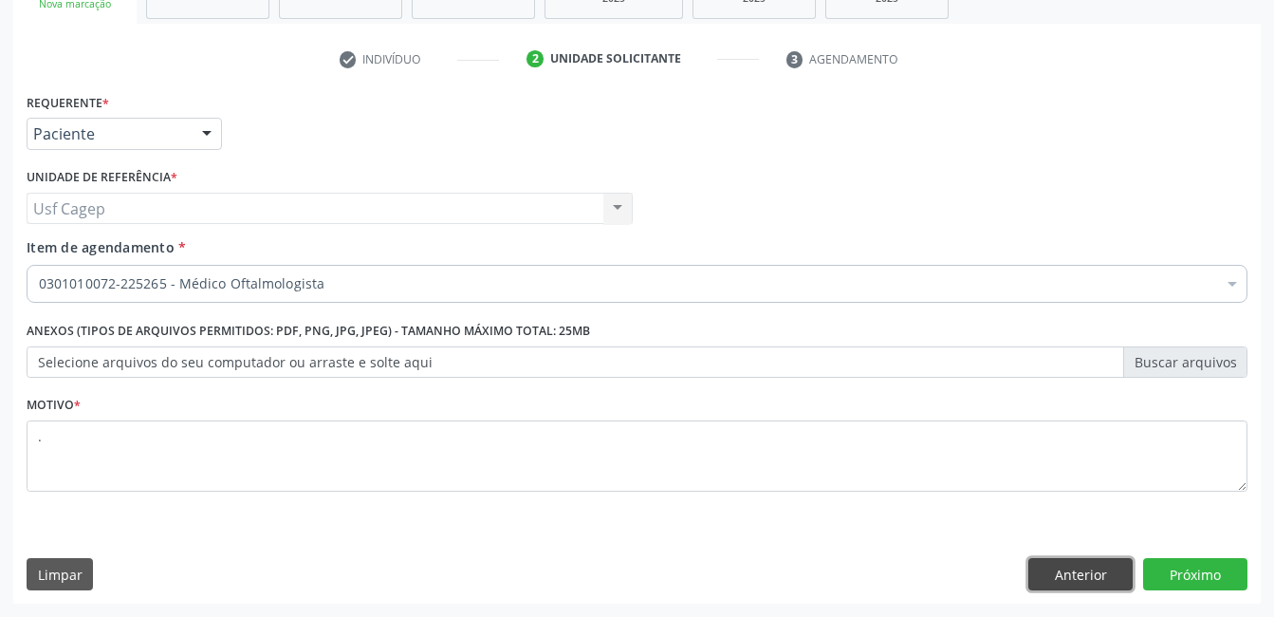
click at [1116, 581] on button "Anterior" at bounding box center [1081, 574] width 104 height 32
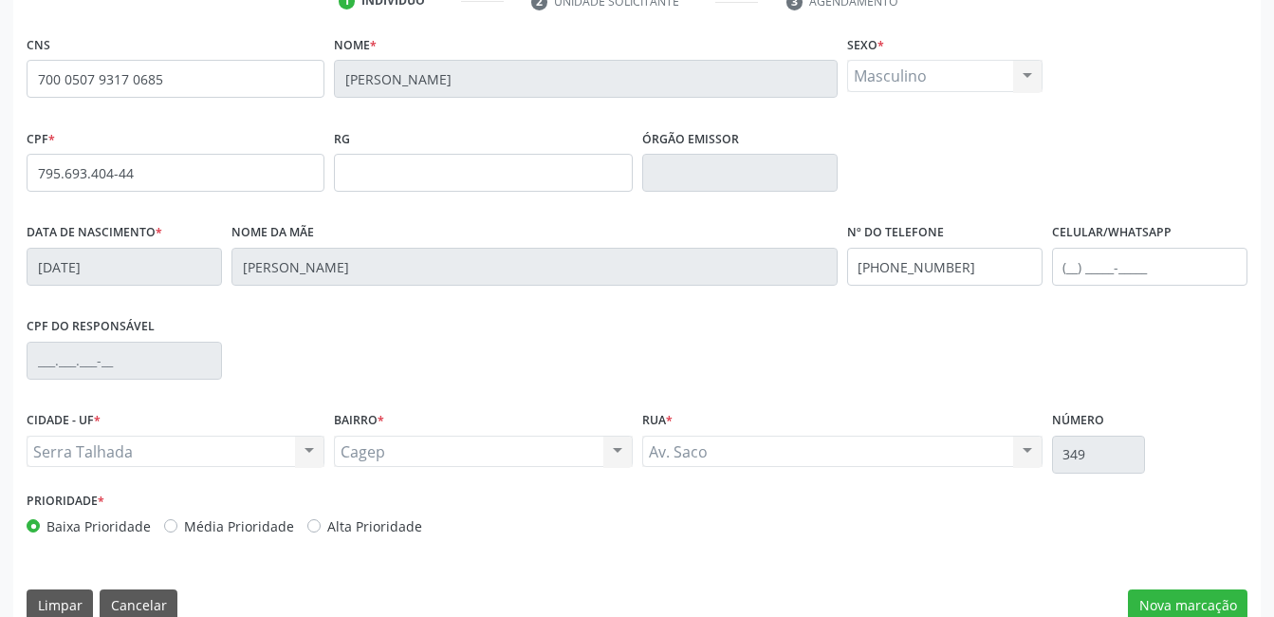
scroll to position [412, 0]
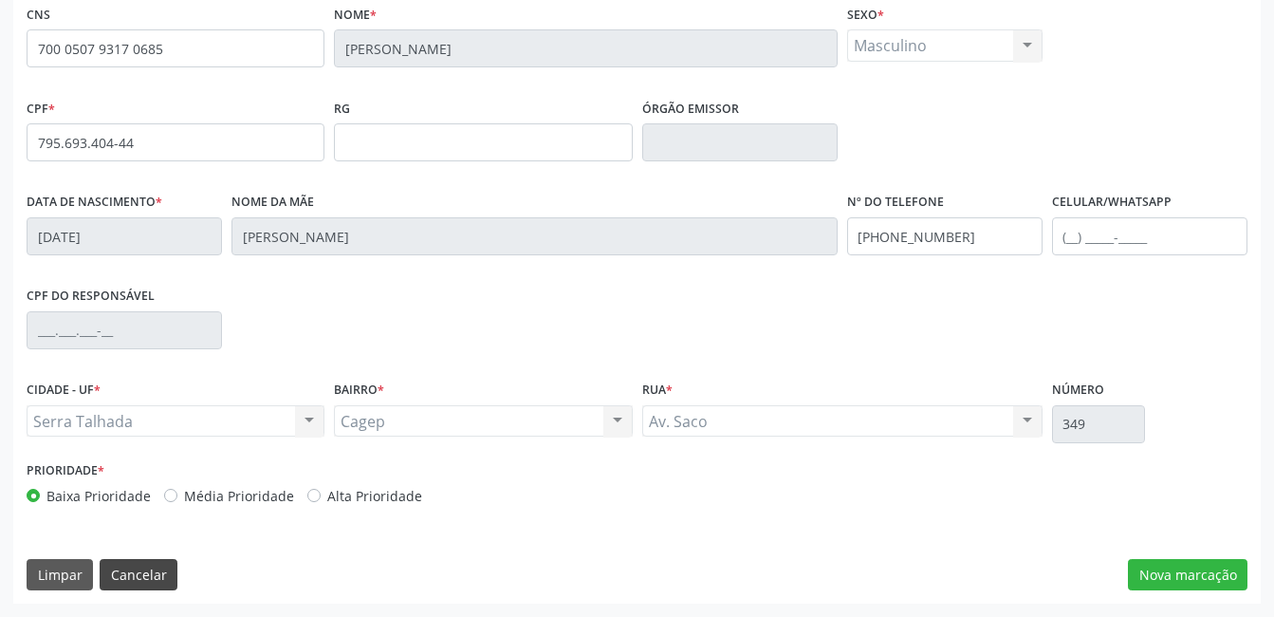
click at [133, 558] on div "CNS 700 0507 9317 0685 Nome * [PERSON_NAME] * Masculino Masculino Feminino Nenh…" at bounding box center [637, 301] width 1248 height 603
click at [134, 566] on button "Cancelar" at bounding box center [139, 575] width 78 height 32
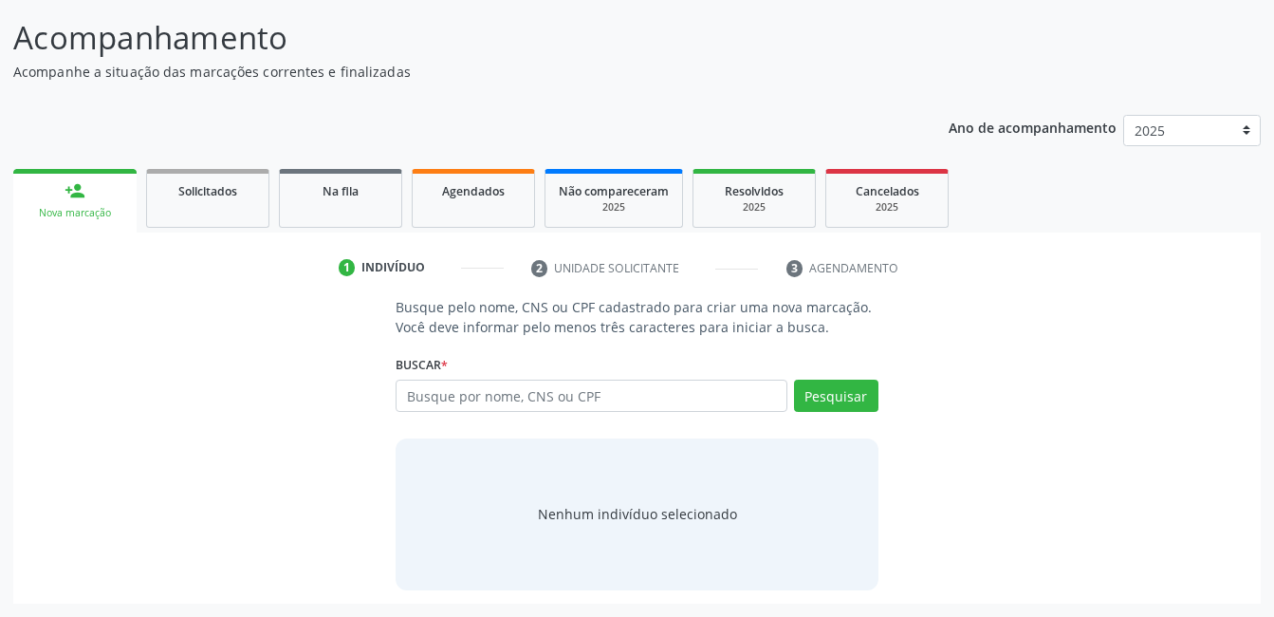
scroll to position [115, 0]
